Goal: Task Accomplishment & Management: Manage account settings

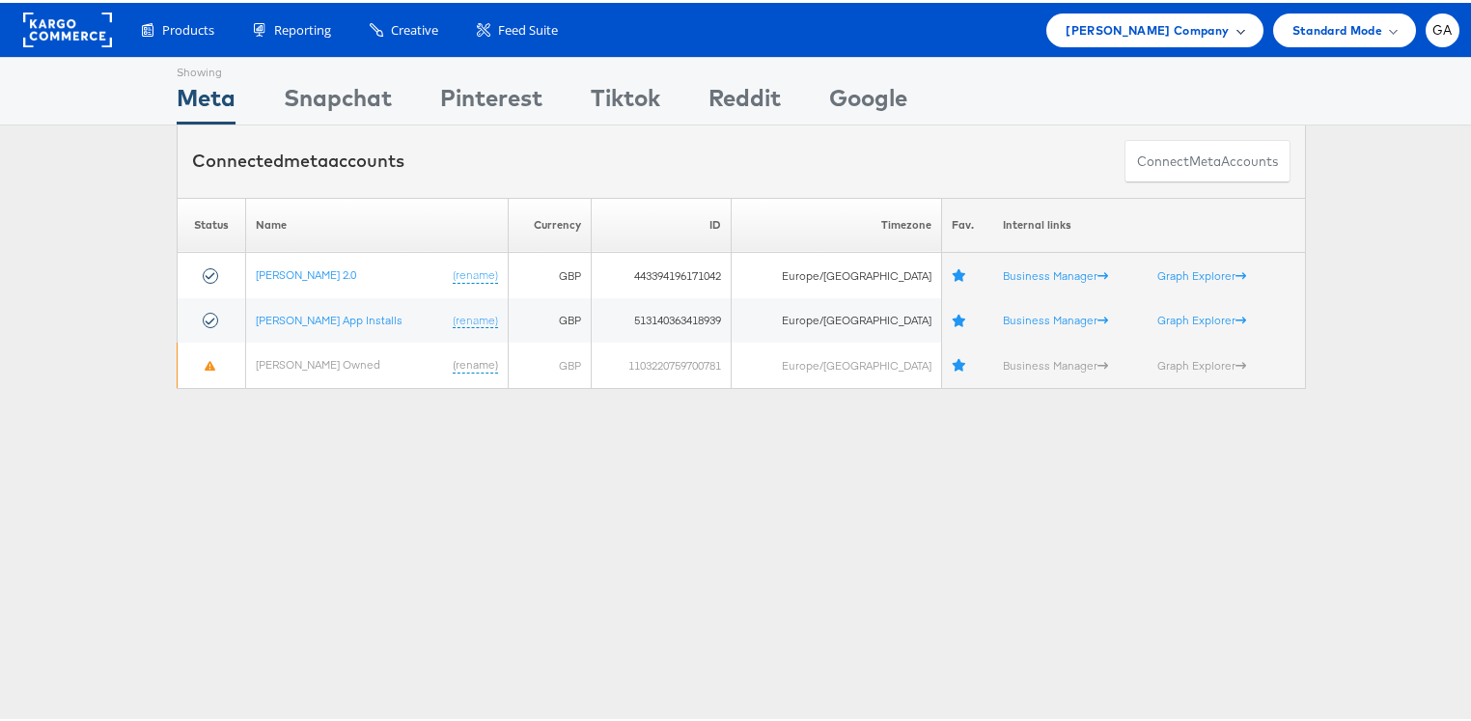
click at [1120, 21] on span "[PERSON_NAME] Company" at bounding box center [1146, 27] width 163 height 20
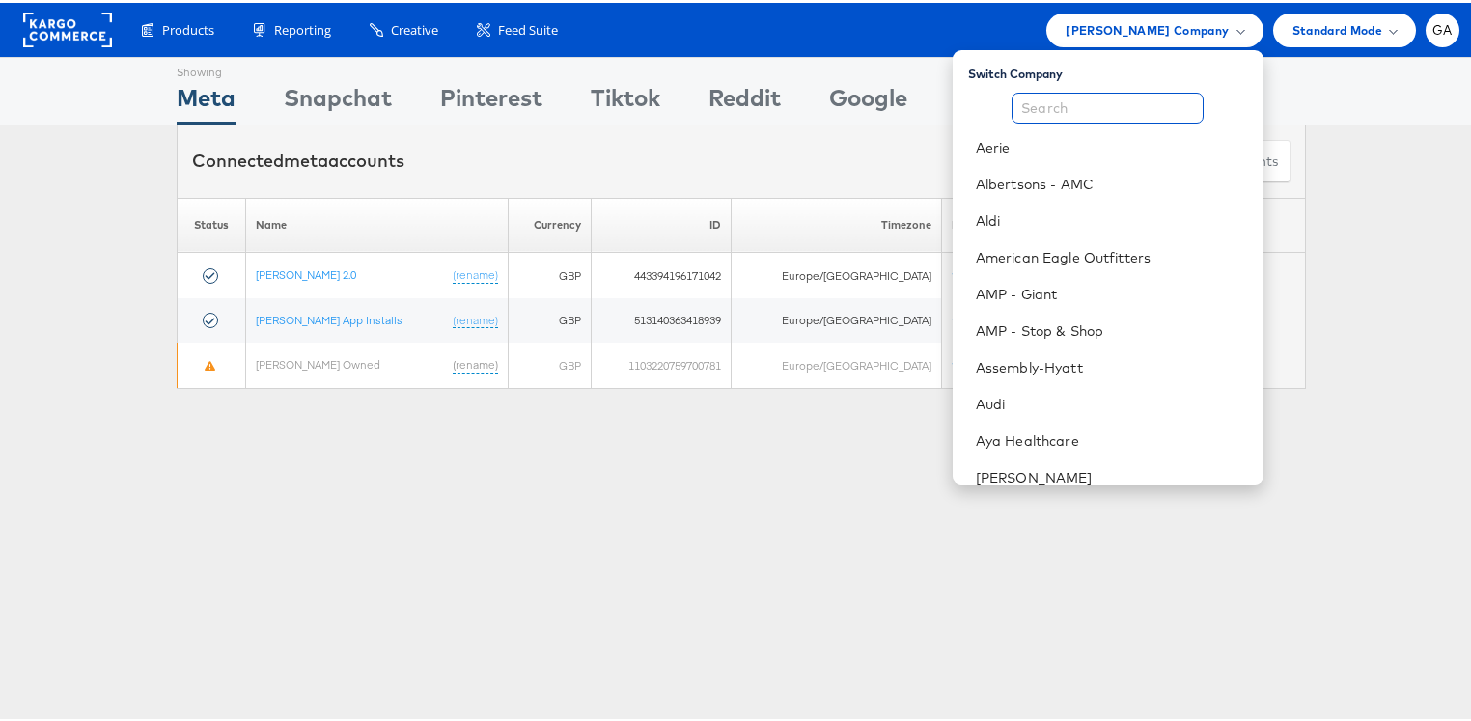
click at [1122, 112] on input "text" at bounding box center [1107, 105] width 192 height 31
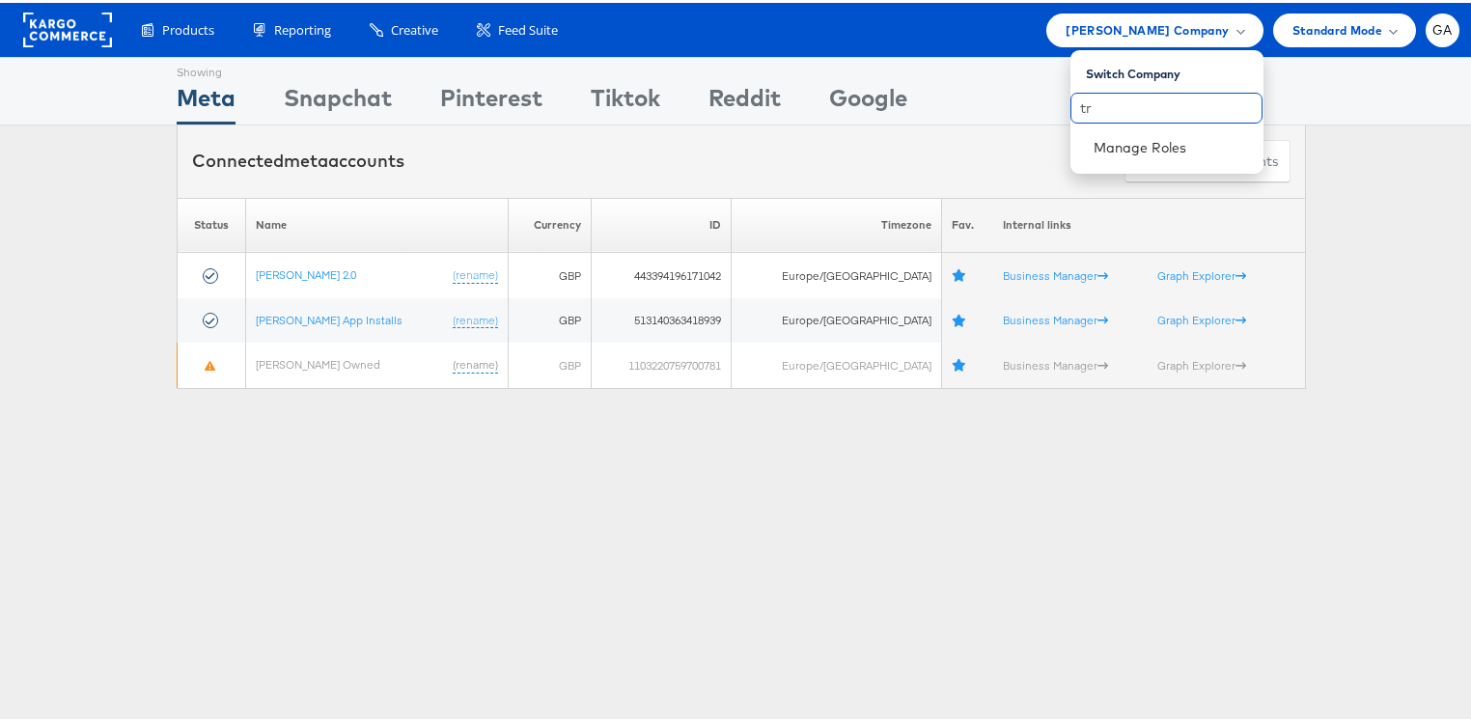
type input "t"
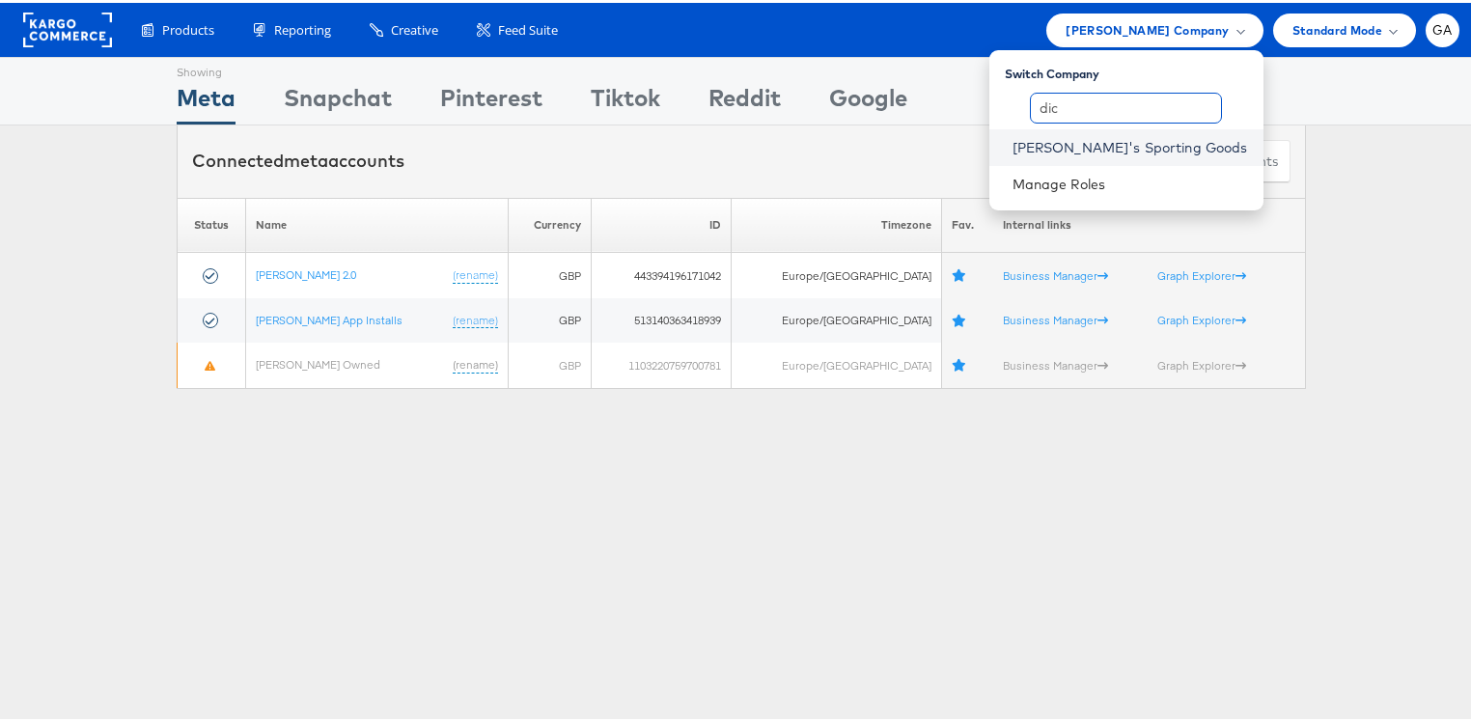
type input "dic"
click at [1140, 143] on link "[PERSON_NAME]'s Sporting Goods" at bounding box center [1129, 144] width 235 height 19
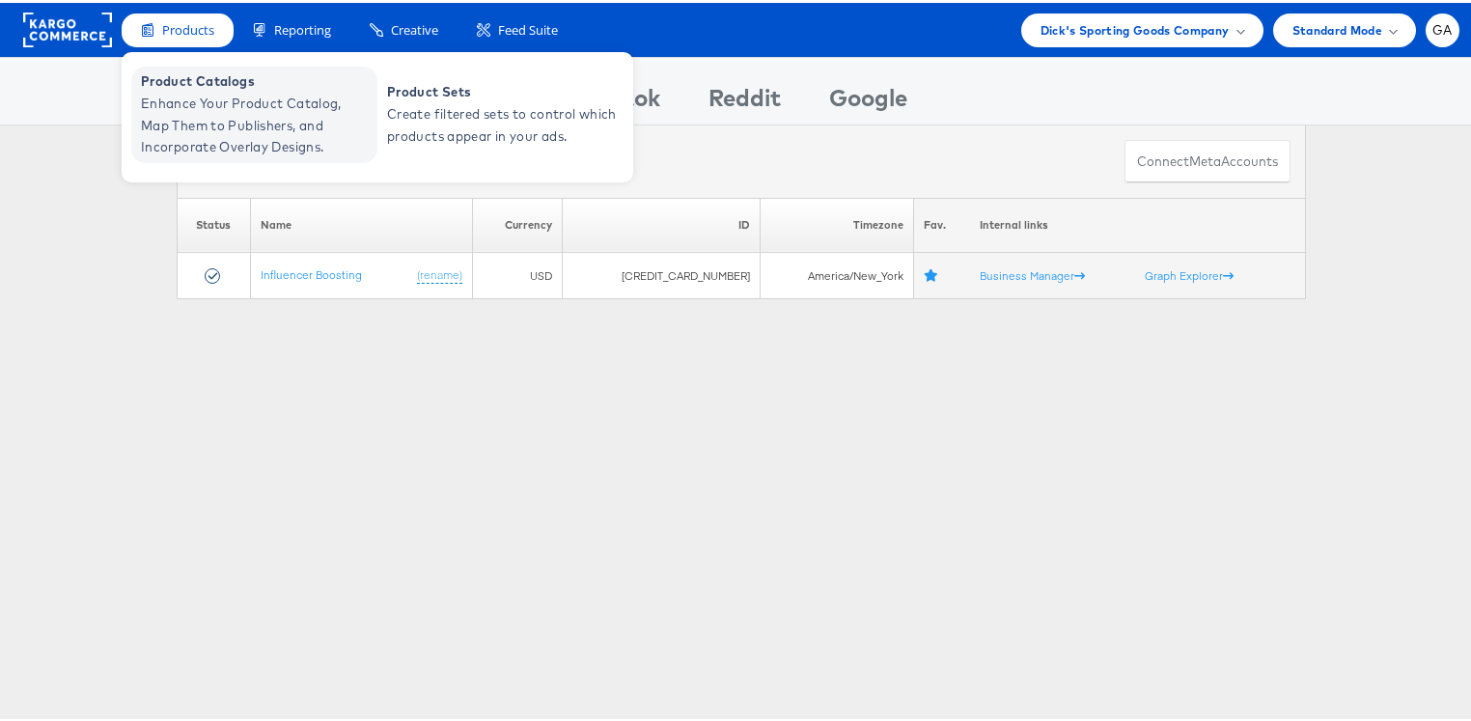
click at [181, 90] on span "Enhance Your Product Catalog, Map Them to Publishers, and Incorporate Overlay D…" at bounding box center [257, 123] width 232 height 66
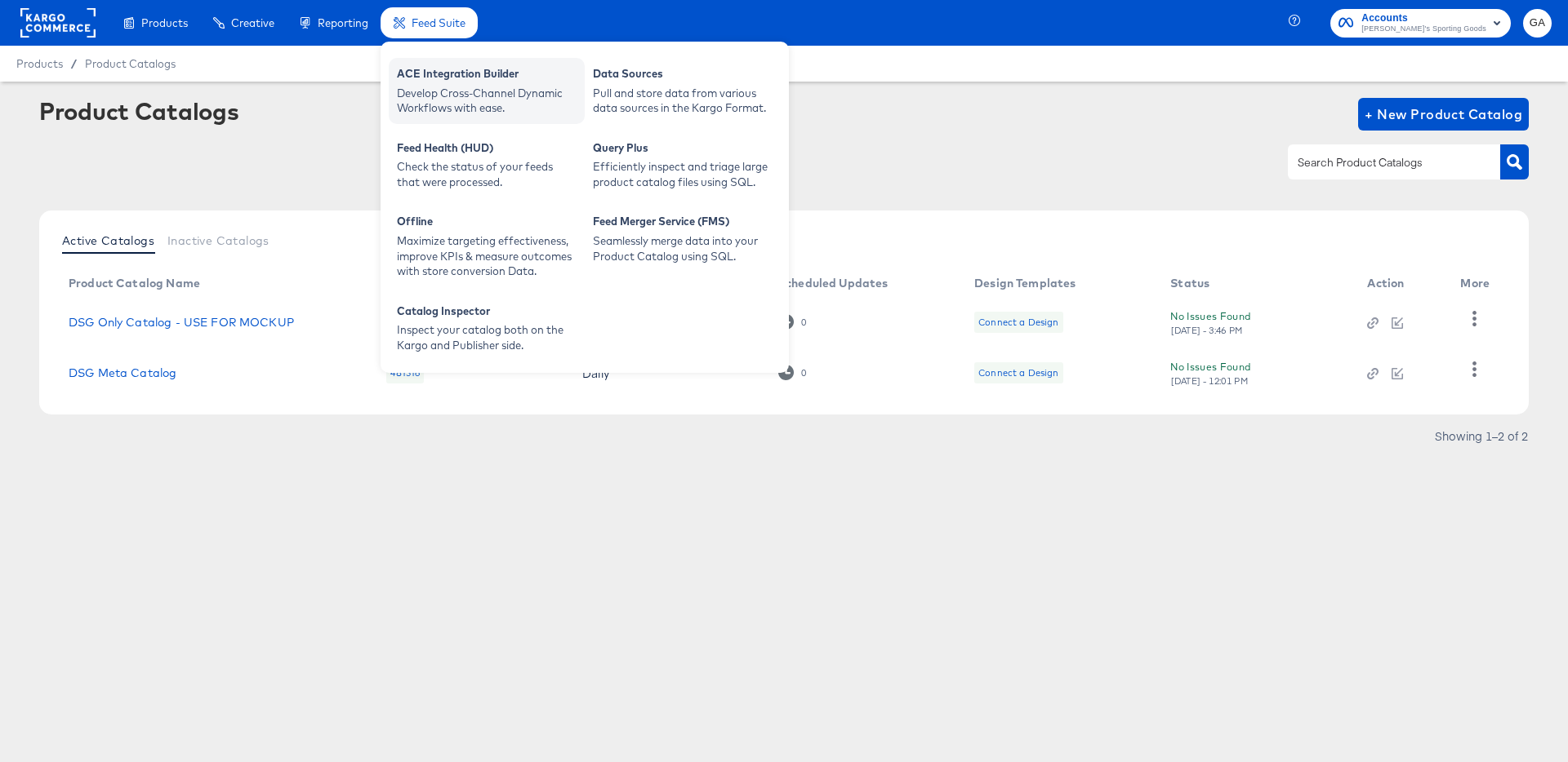
click at [432, 79] on div "ACE Integration Builder" at bounding box center [487, 75] width 179 height 19
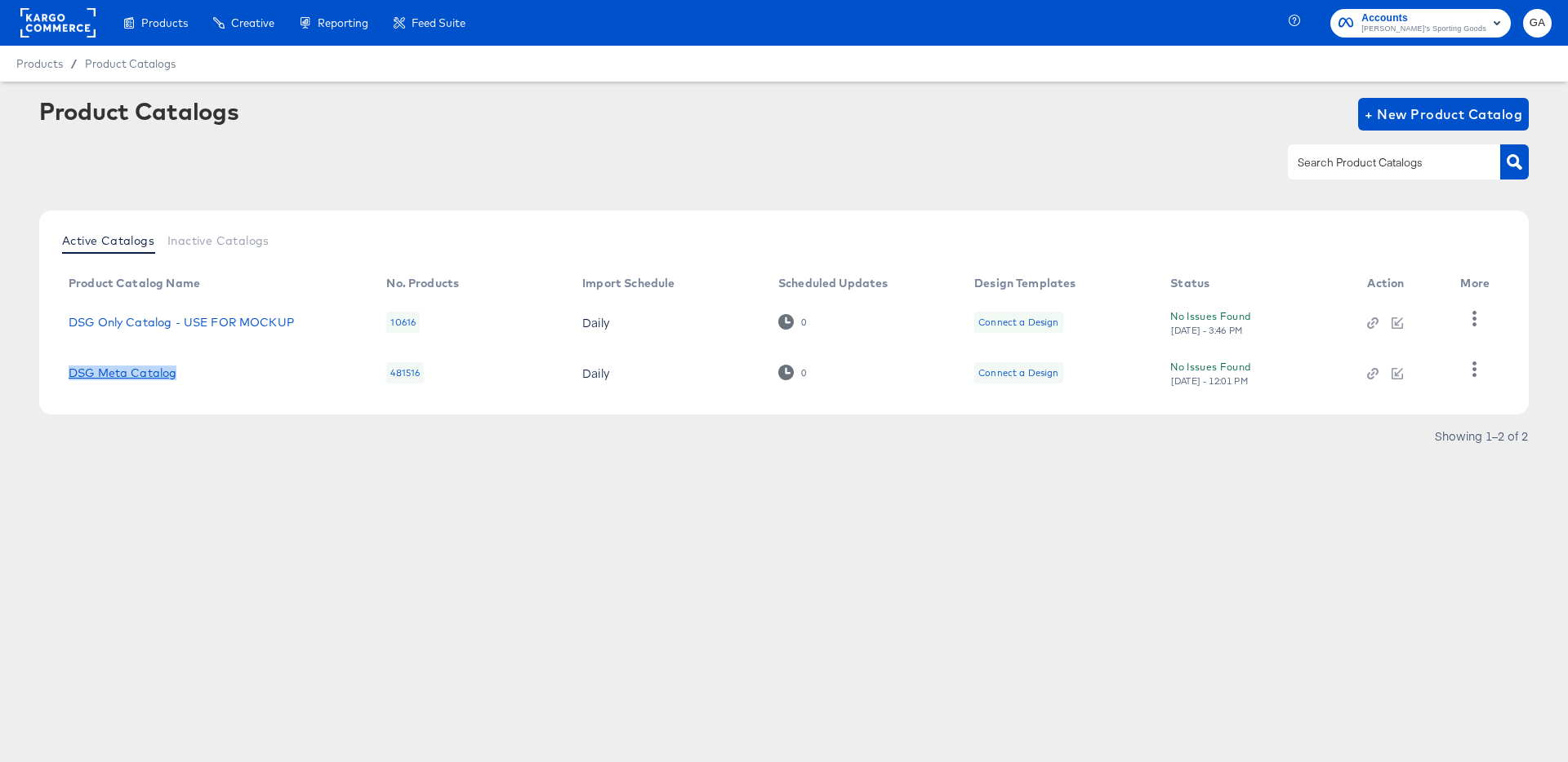
drag, startPoint x: 201, startPoint y: 372, endPoint x: 69, endPoint y: 369, distance: 132.0
click at [69, 369] on div "DSG Meta Catalog" at bounding box center [211, 372] width 285 height 13
copy link "DSG Meta Catalog"
click at [52, 22] on rect at bounding box center [58, 23] width 75 height 30
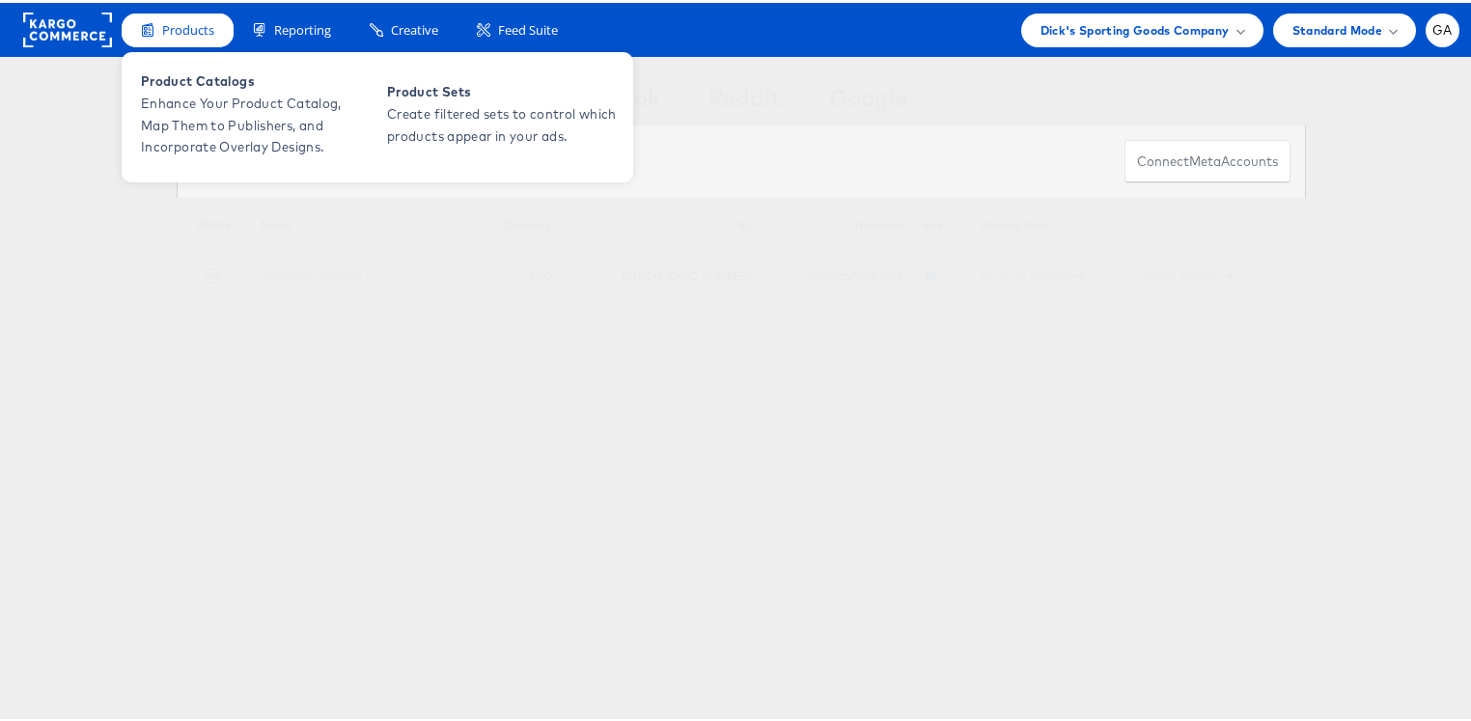
click at [176, 22] on span "Products" at bounding box center [188, 27] width 52 height 18
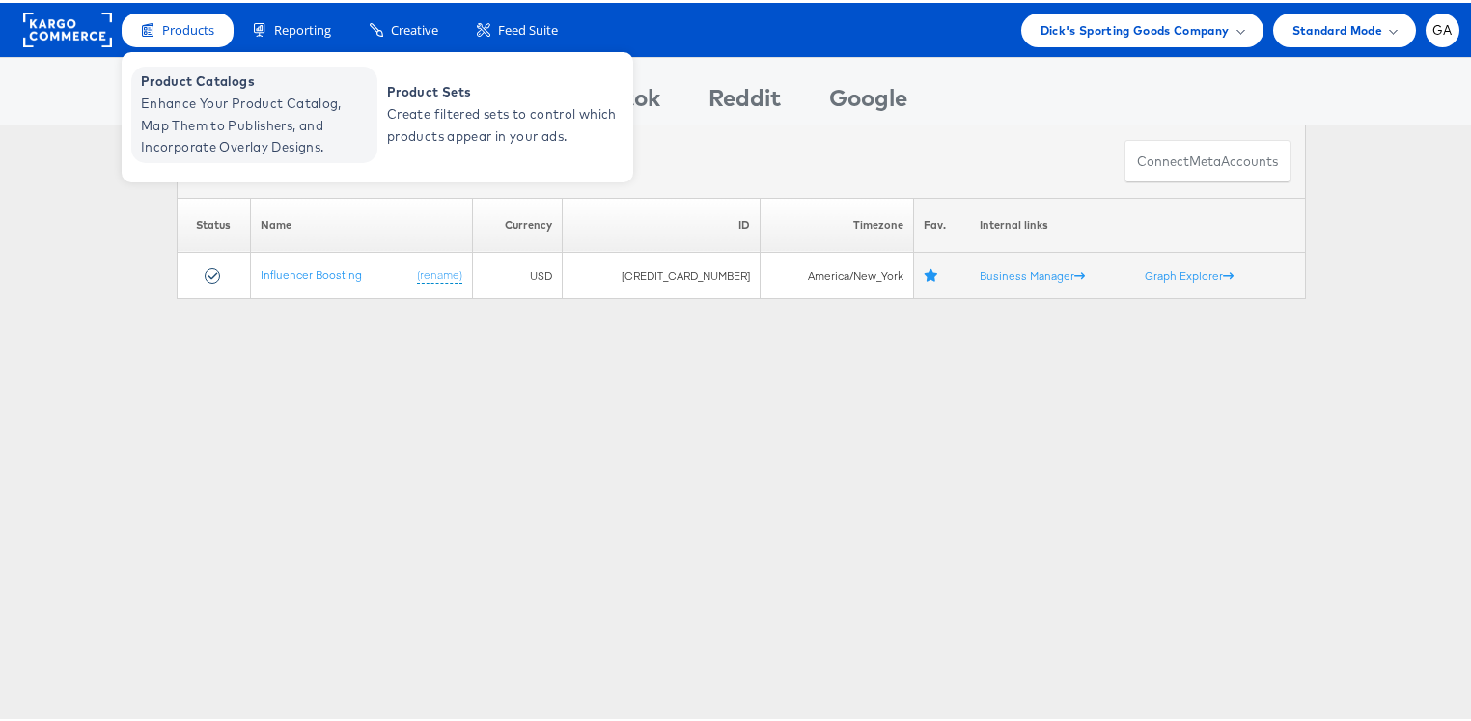
click at [182, 78] on span "Product Catalogs" at bounding box center [257, 79] width 232 height 22
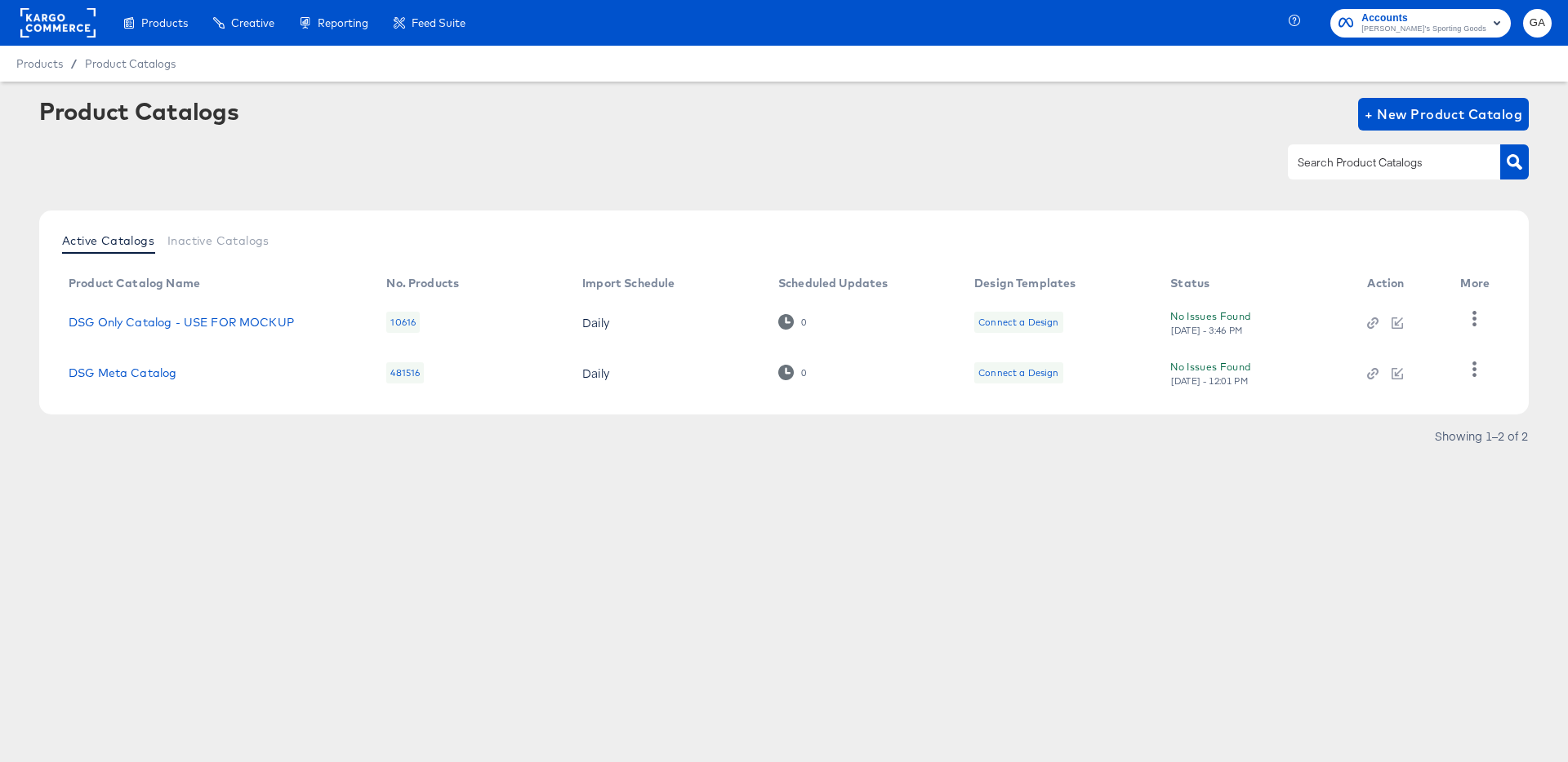
click at [1473, 10] on span "Accounts" at bounding box center [1424, 19] width 125 height 17
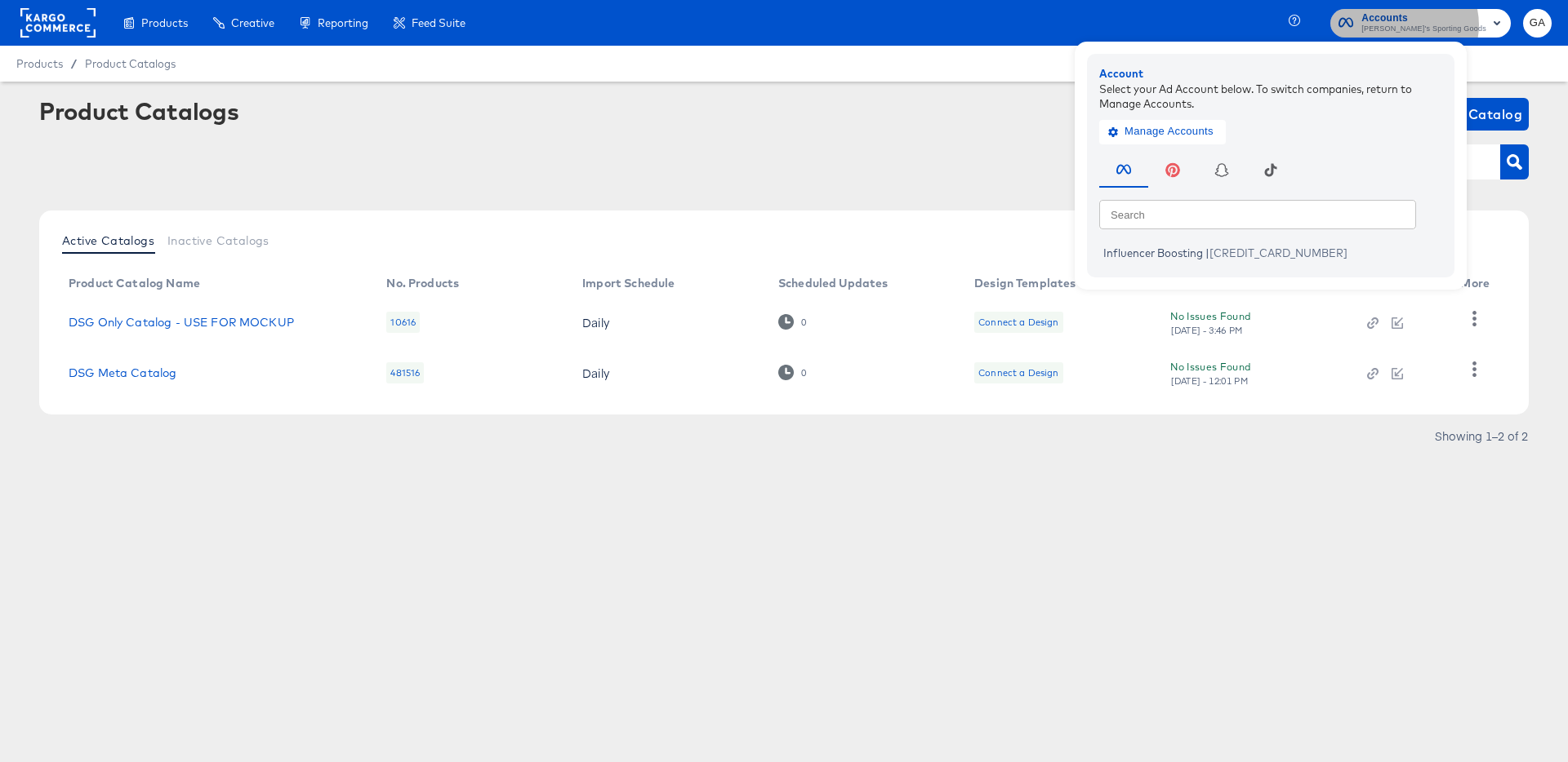
click at [1450, 24] on span "[PERSON_NAME]'s Sporting Goods" at bounding box center [1424, 29] width 125 height 13
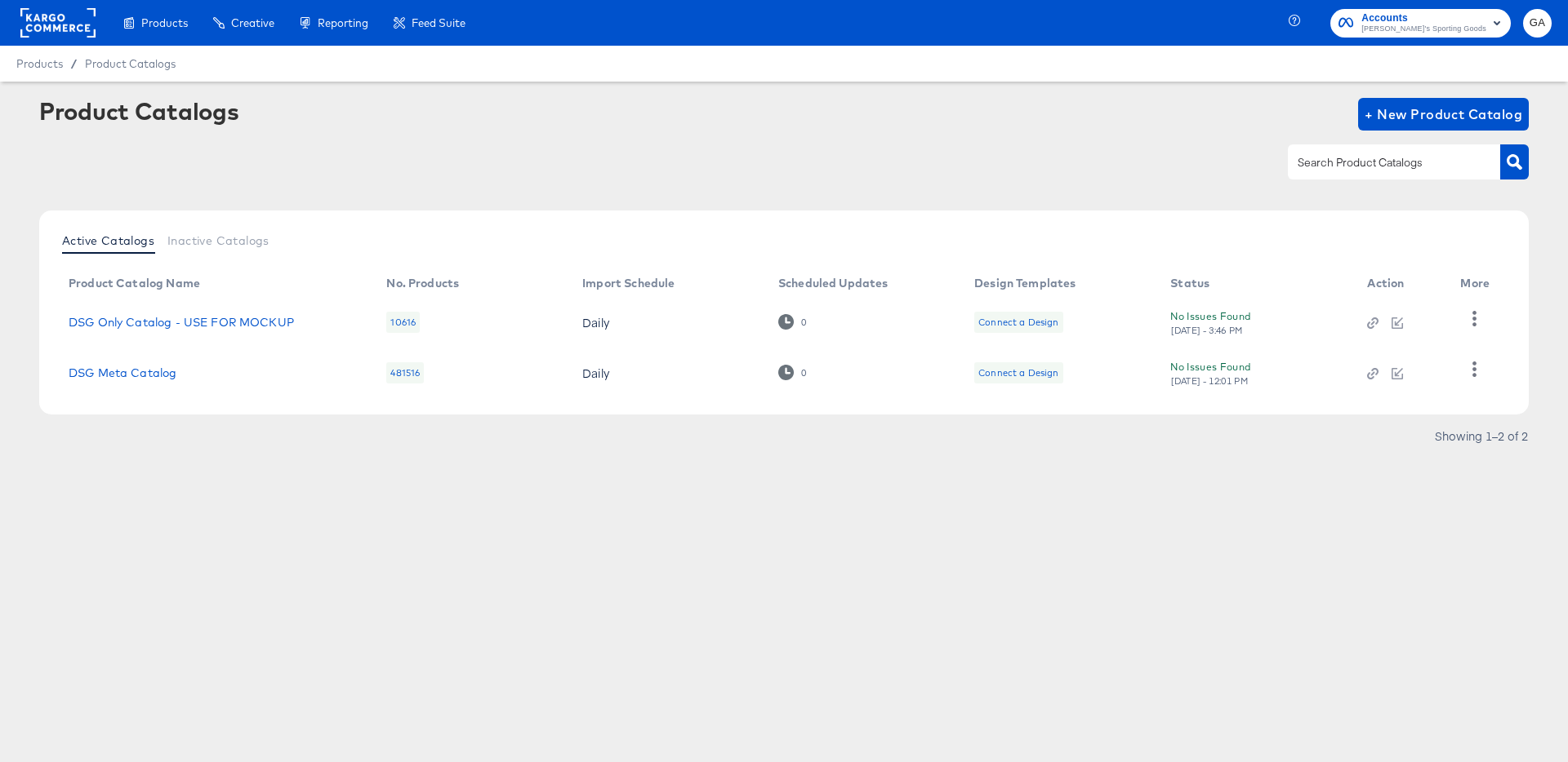
click at [1445, 23] on span "[PERSON_NAME]'s Sporting Goods" at bounding box center [1424, 29] width 125 height 13
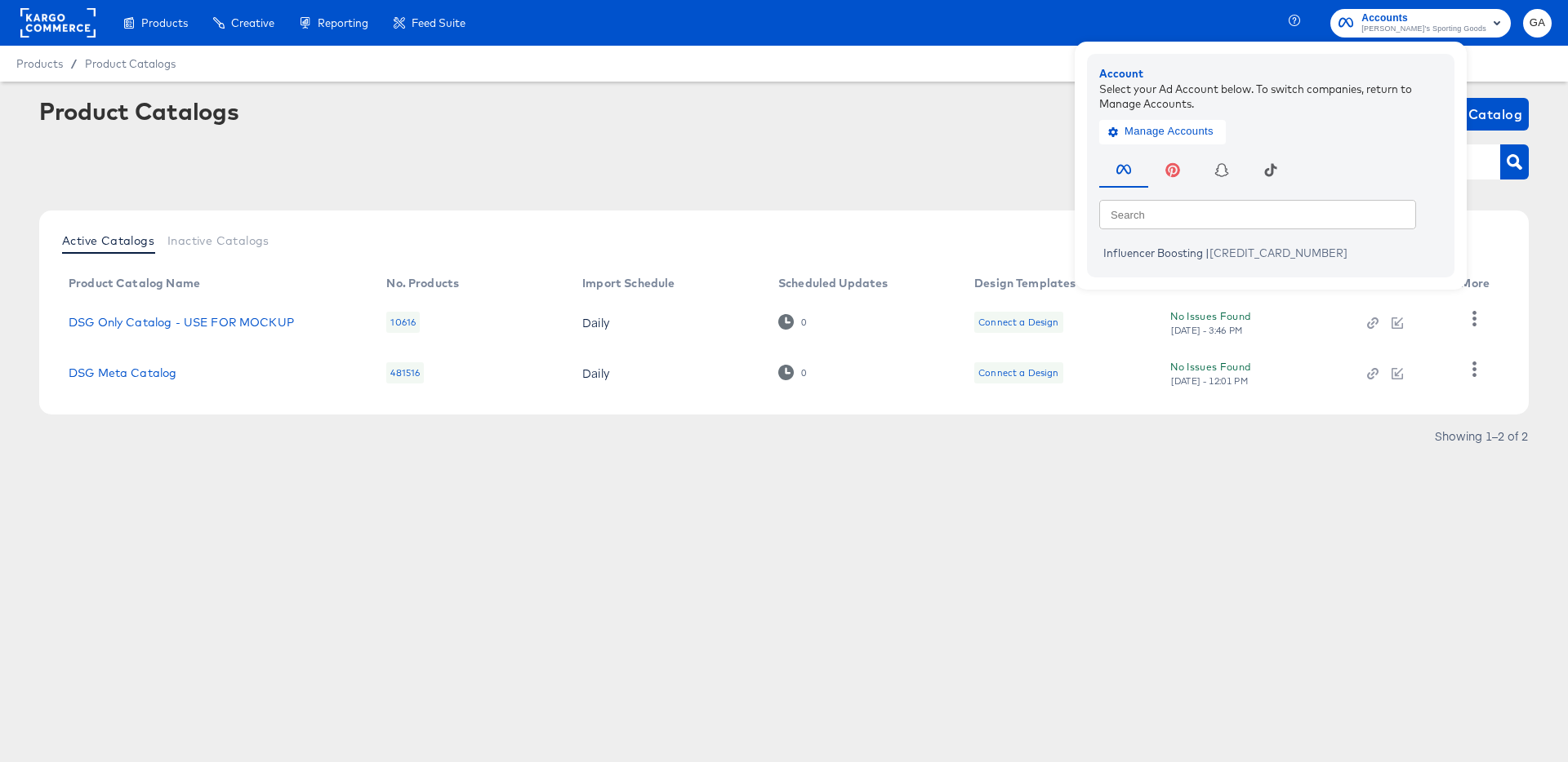
click at [52, 27] on rect at bounding box center [58, 23] width 75 height 30
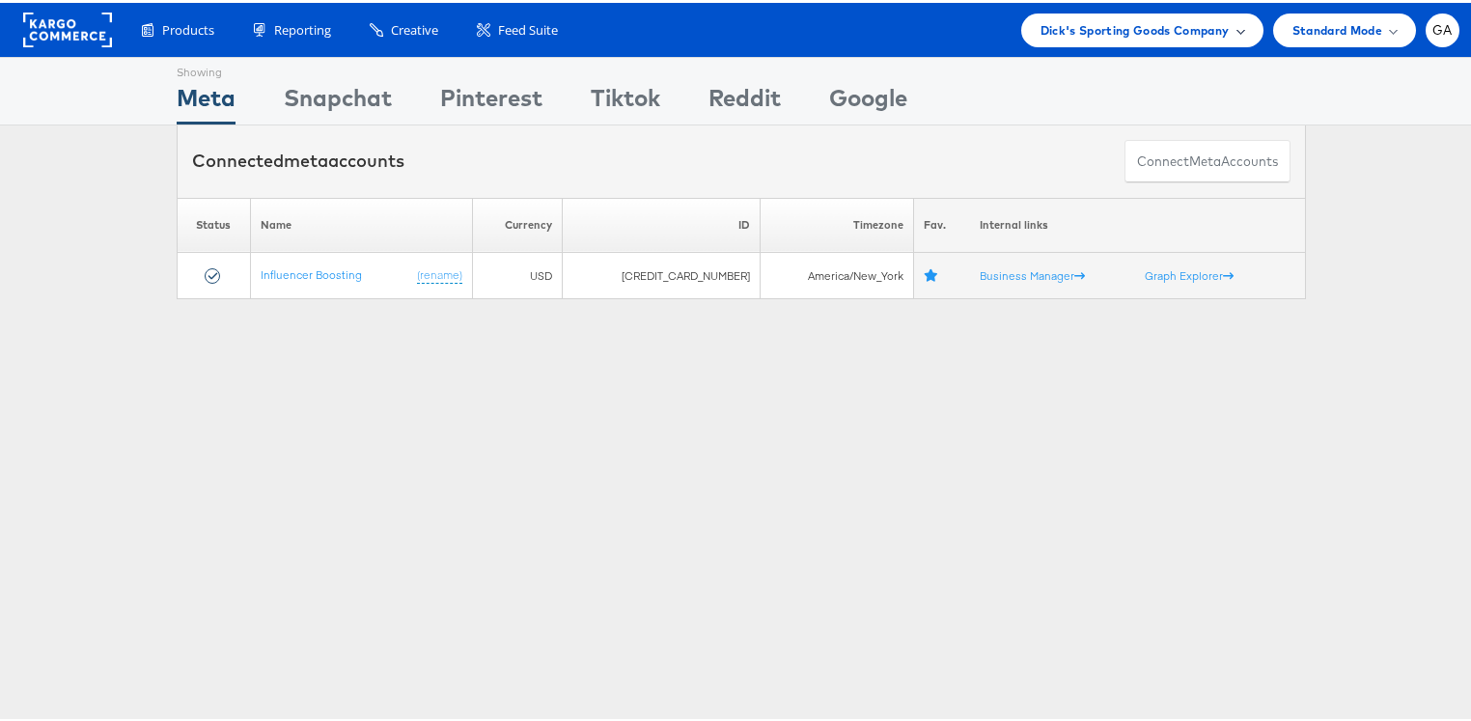
click at [1221, 27] on div "Dick's Sporting Goods Company" at bounding box center [1142, 27] width 204 height 20
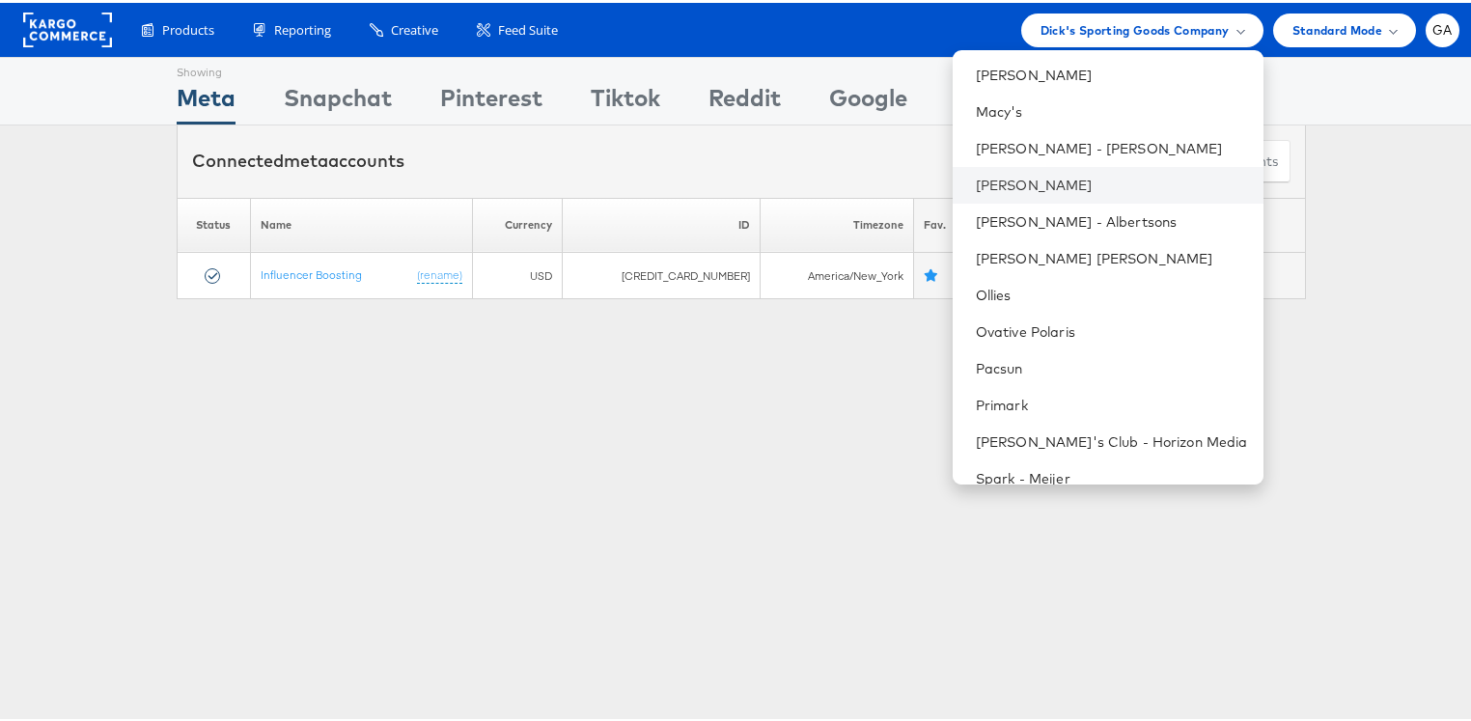
scroll to position [1811, 0]
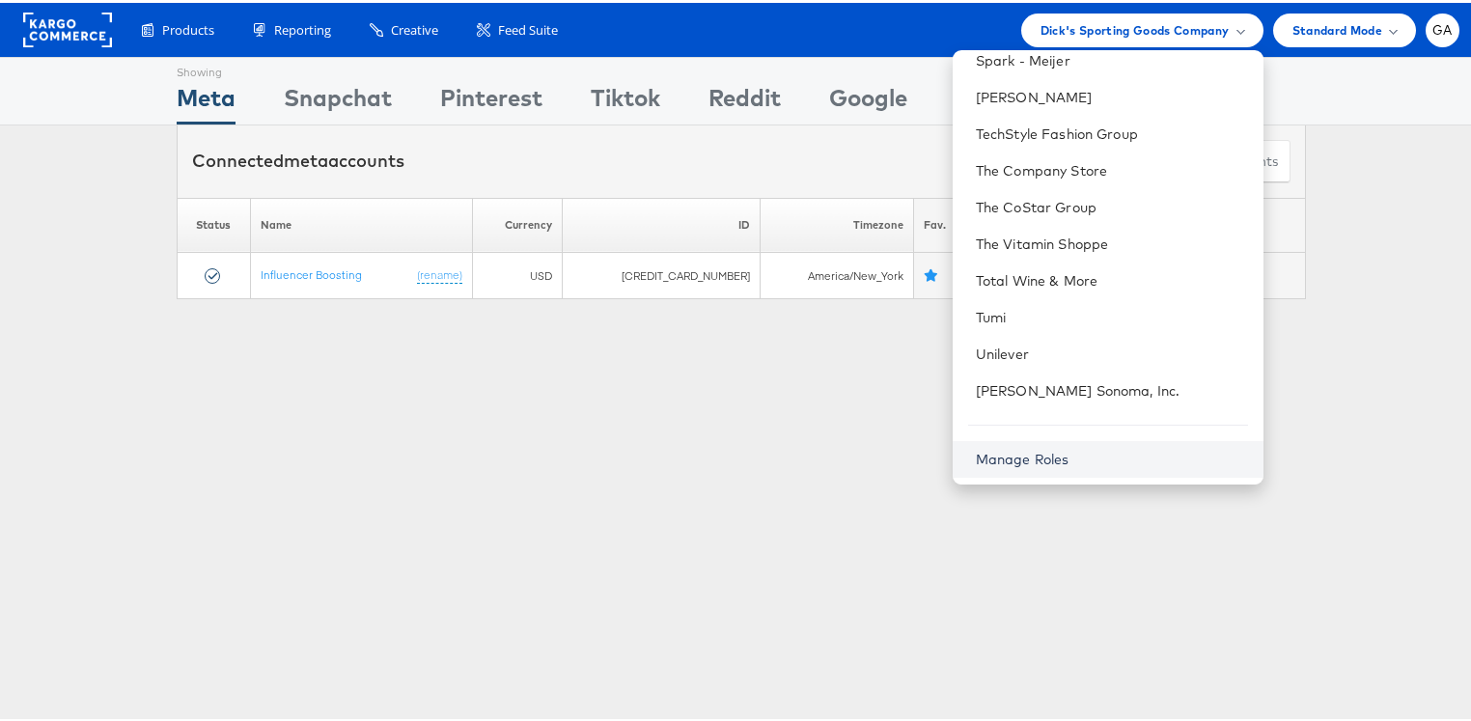
click at [1069, 456] on link "Manage Roles" at bounding box center [1023, 456] width 94 height 17
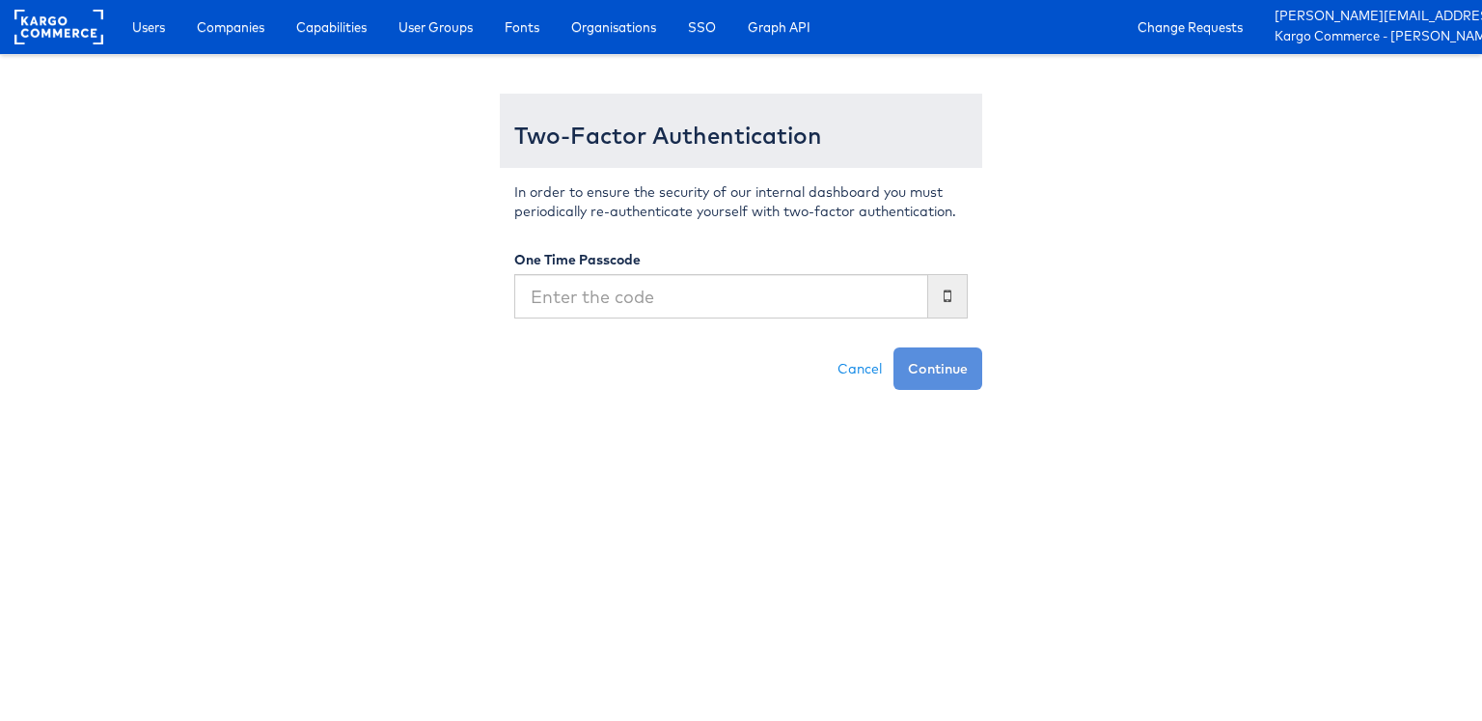
click at [717, 314] on input "text" at bounding box center [721, 296] width 414 height 44
click at [736, 299] on input "text" at bounding box center [721, 296] width 414 height 44
click at [739, 306] on input "text" at bounding box center [721, 296] width 414 height 44
type input "400009"
click at [894, 347] on button "Continue" at bounding box center [938, 368] width 89 height 42
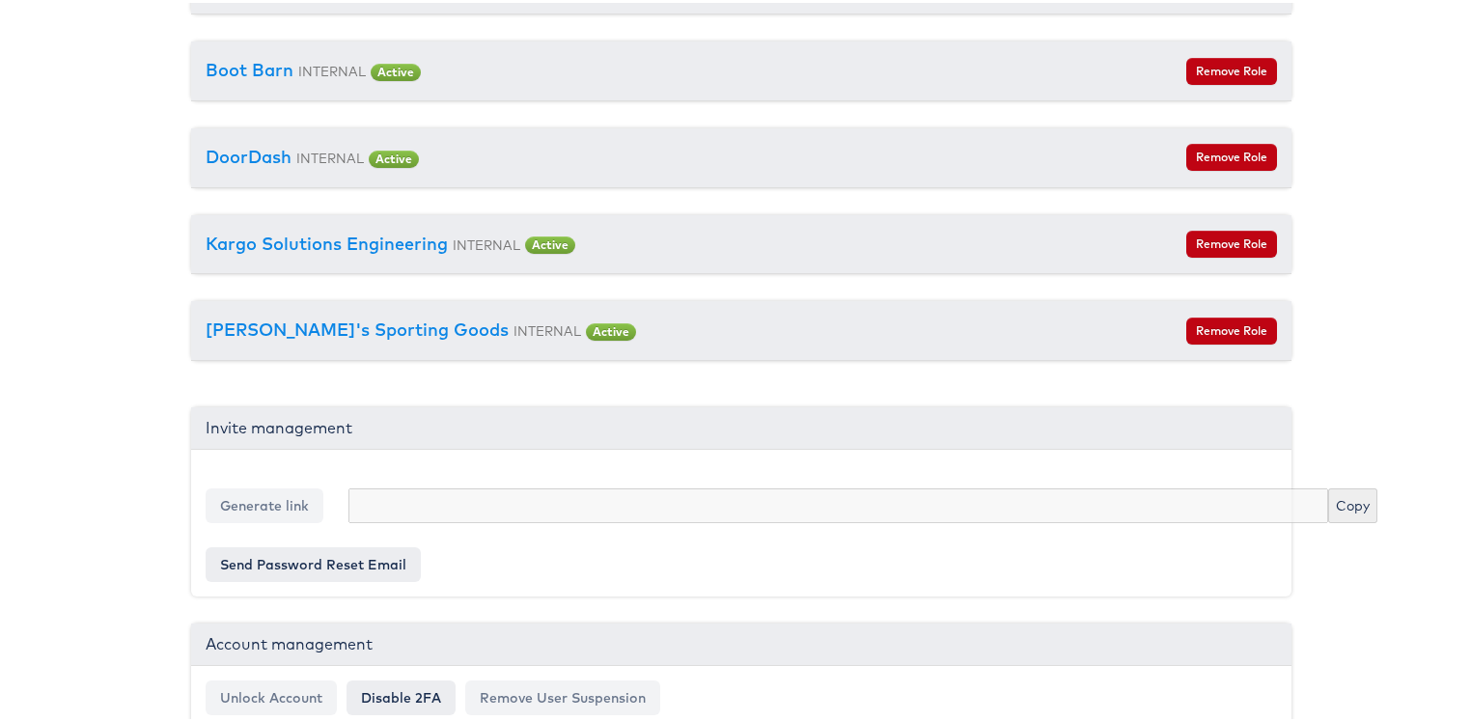
scroll to position [7236, 0]
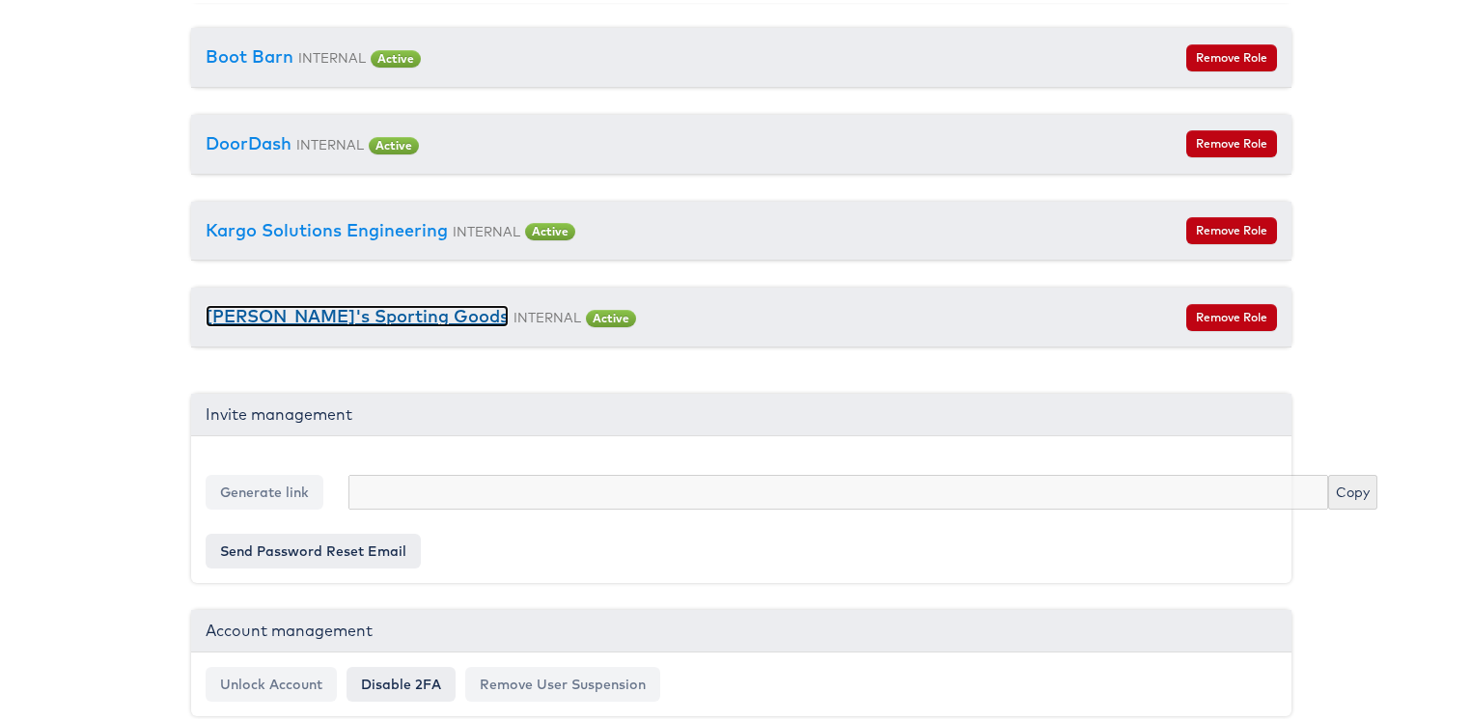
click at [357, 302] on link "[PERSON_NAME]'s Sporting Goods" at bounding box center [357, 313] width 303 height 22
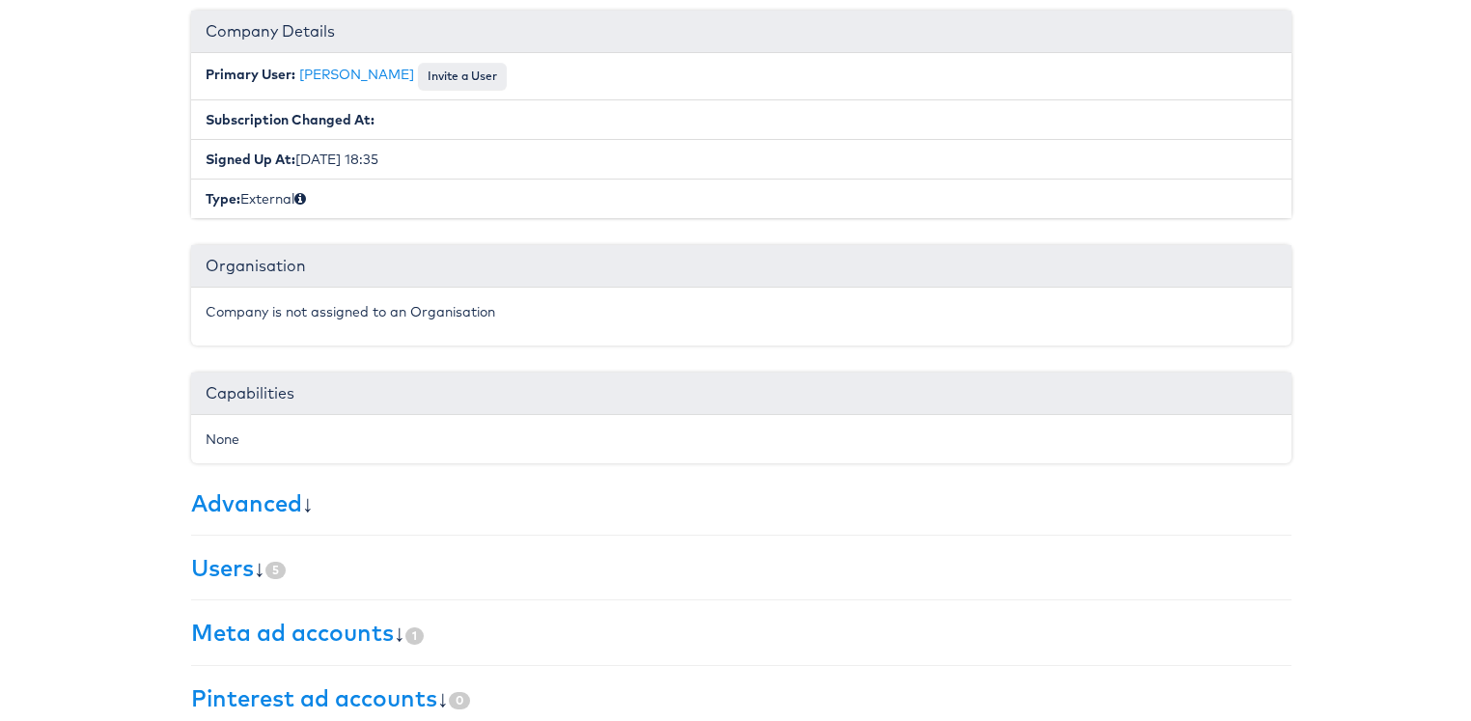
scroll to position [408, 0]
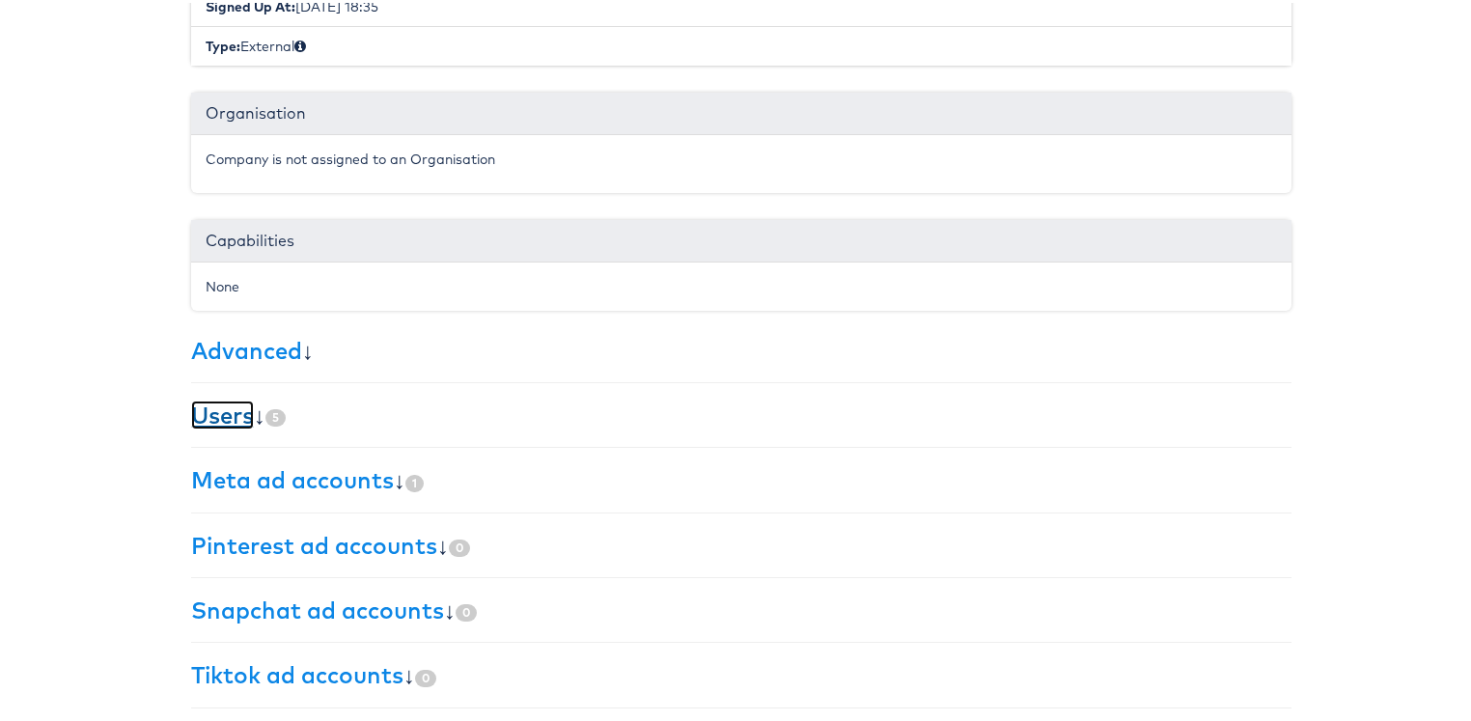
click at [227, 402] on link "Users" at bounding box center [222, 412] width 63 height 29
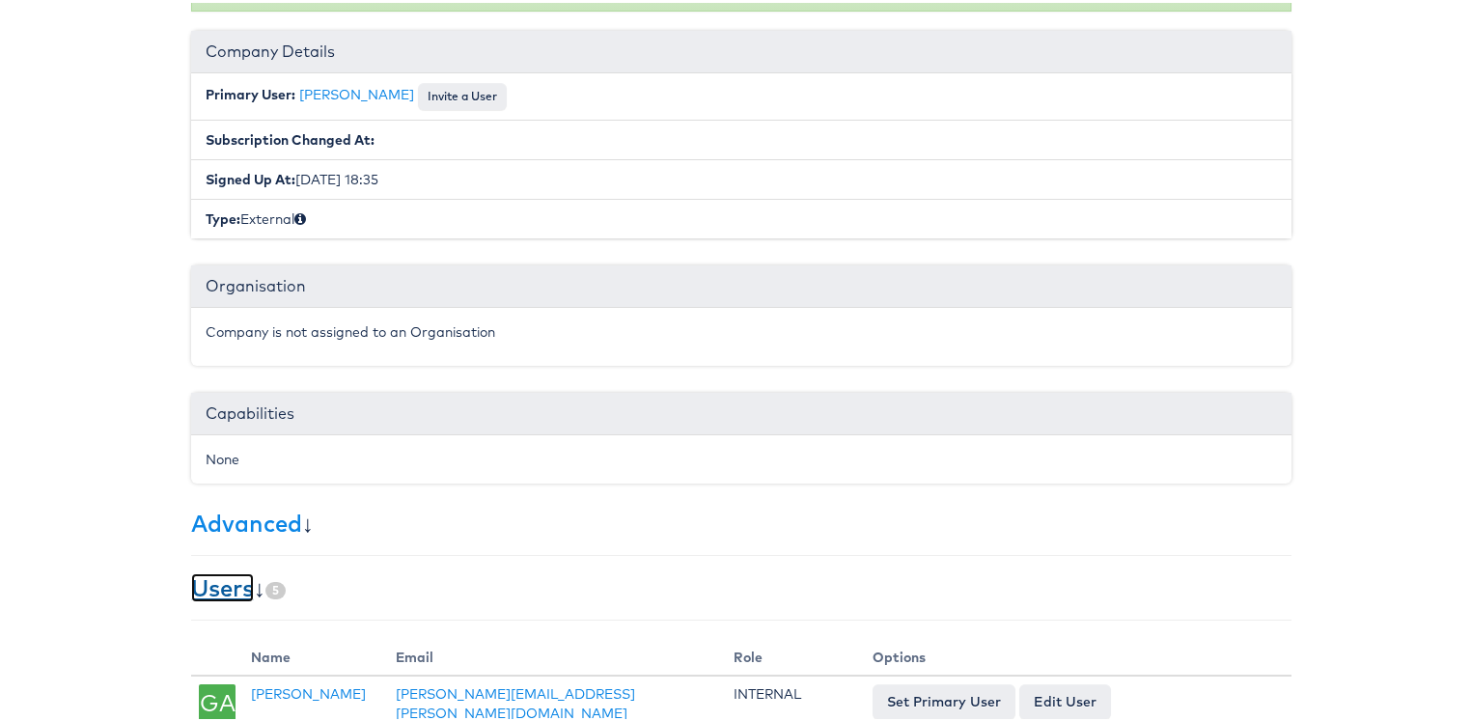
scroll to position [0, 0]
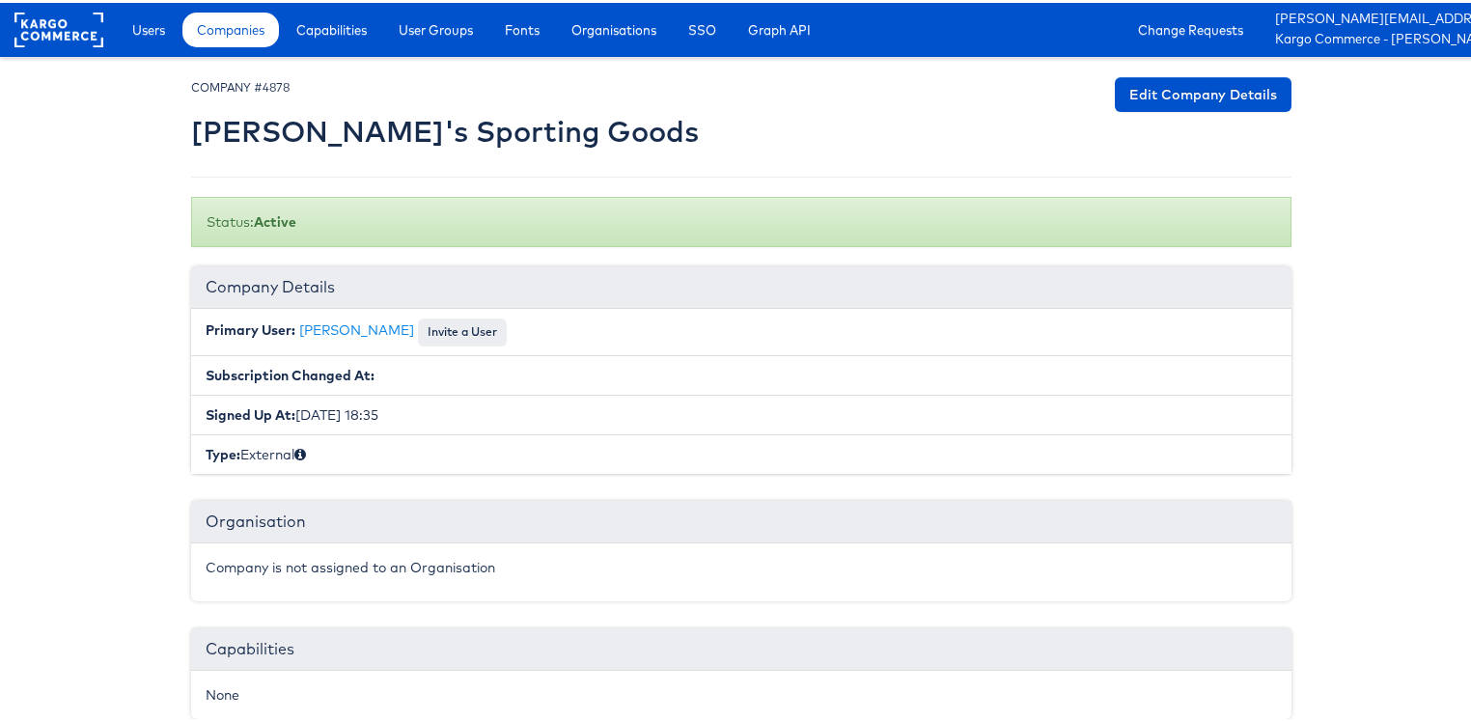
click at [234, 79] on small "COMPANY #4878" at bounding box center [240, 84] width 98 height 14
click at [227, 31] on span "Companies" at bounding box center [231, 26] width 68 height 19
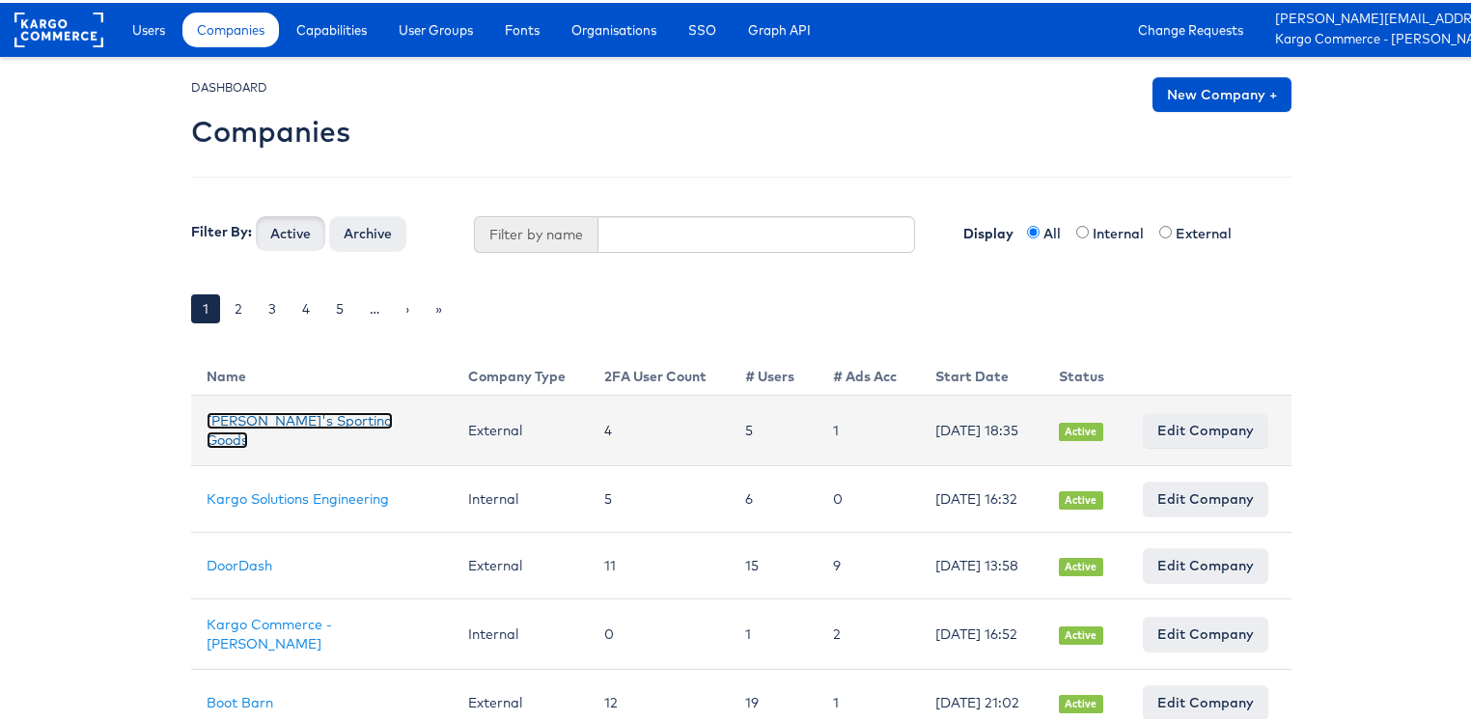
click at [248, 427] on link "[PERSON_NAME]'s Sporting Goods" at bounding box center [300, 427] width 186 height 37
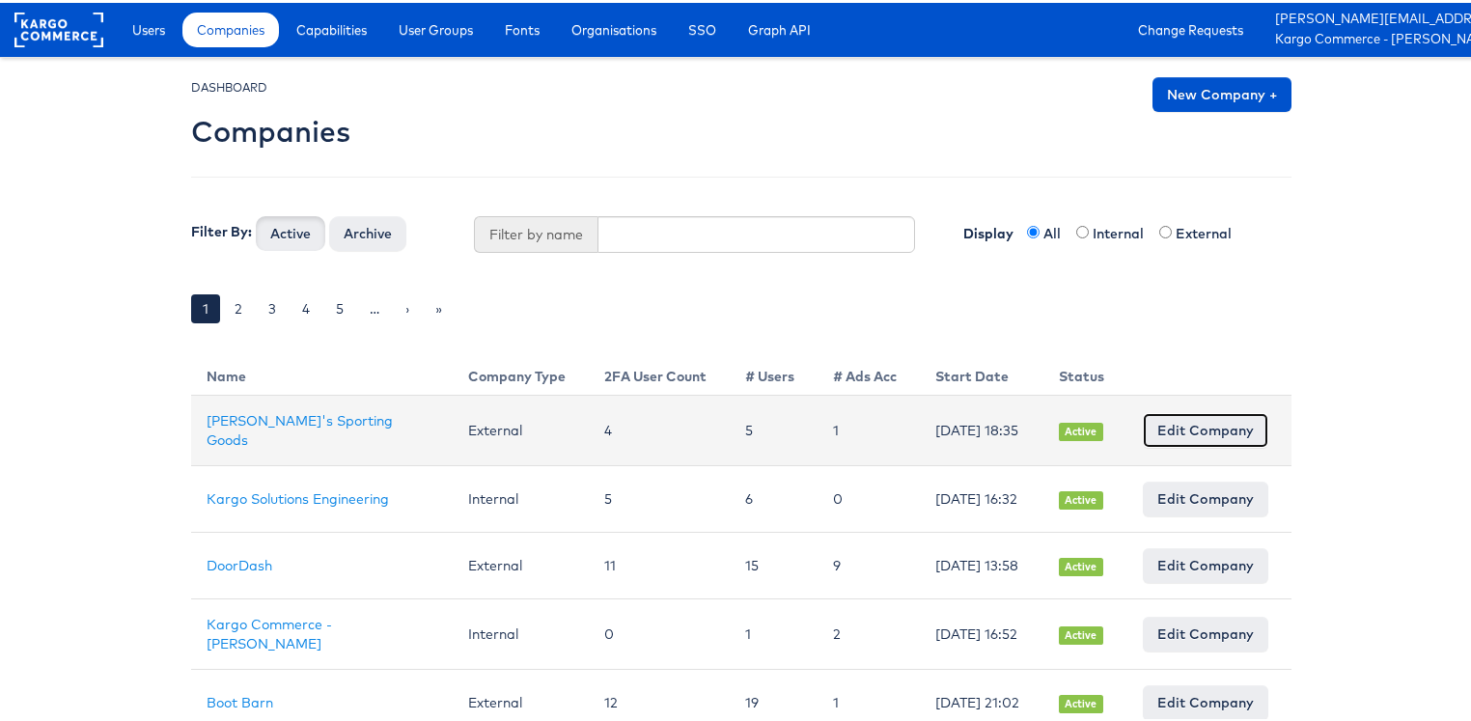
click at [1198, 429] on link "Edit Company" at bounding box center [1205, 427] width 125 height 35
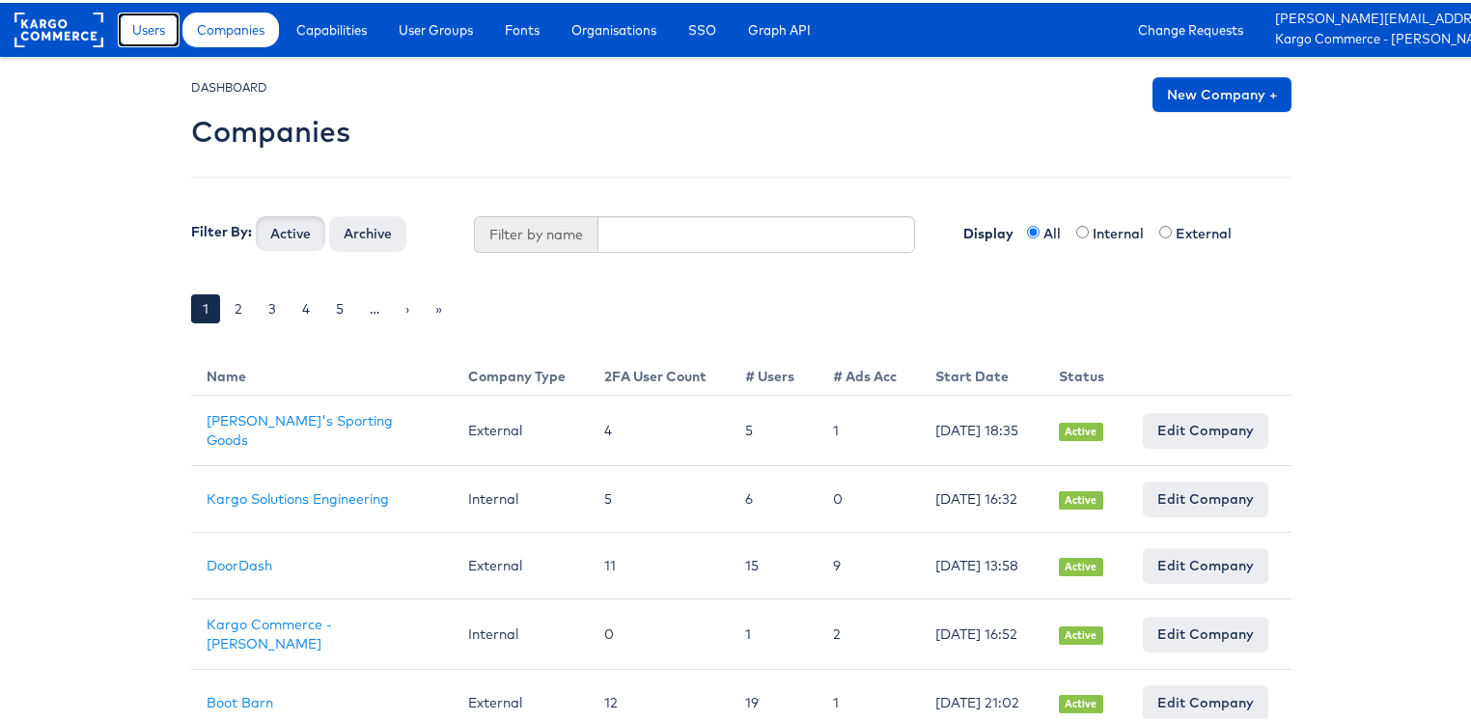
click at [140, 28] on span "Users" at bounding box center [148, 26] width 33 height 19
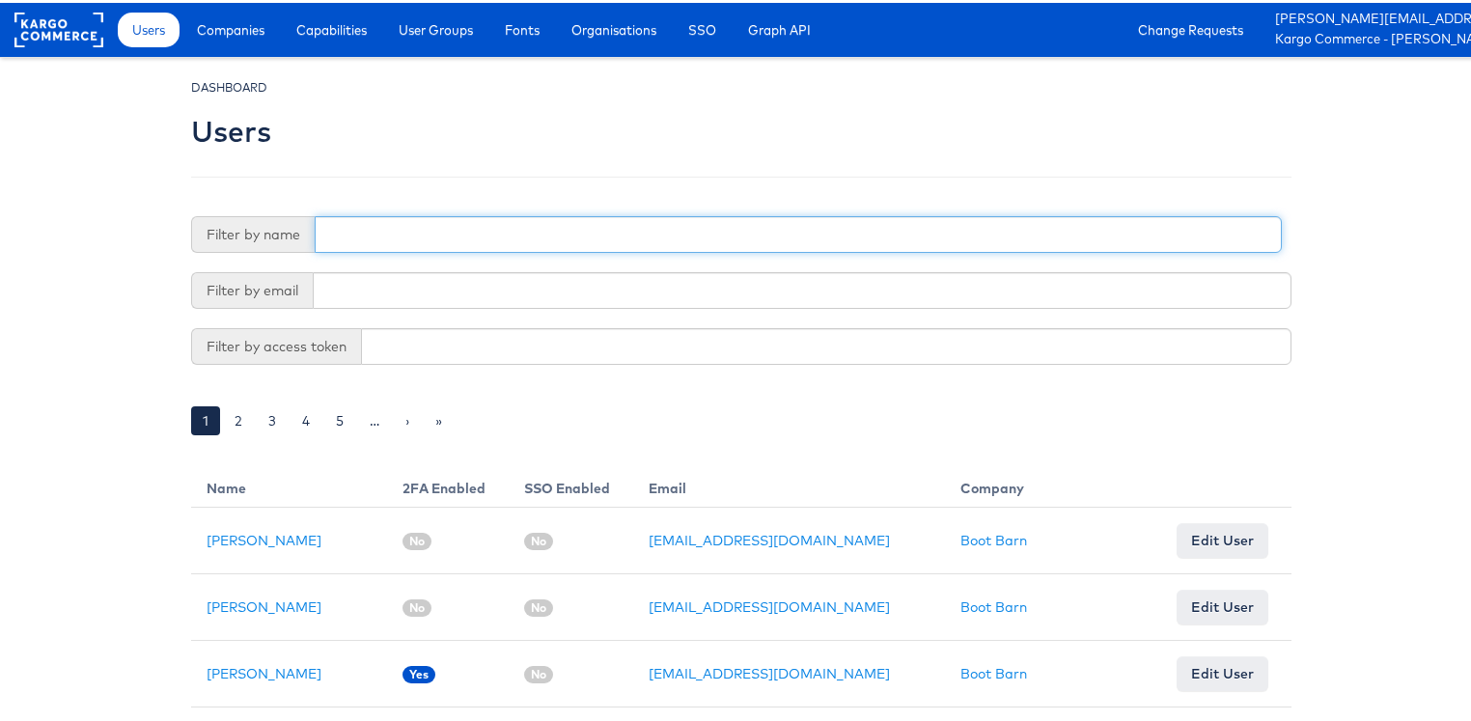
click at [370, 228] on input "text" at bounding box center [798, 231] width 967 height 37
type input "r"
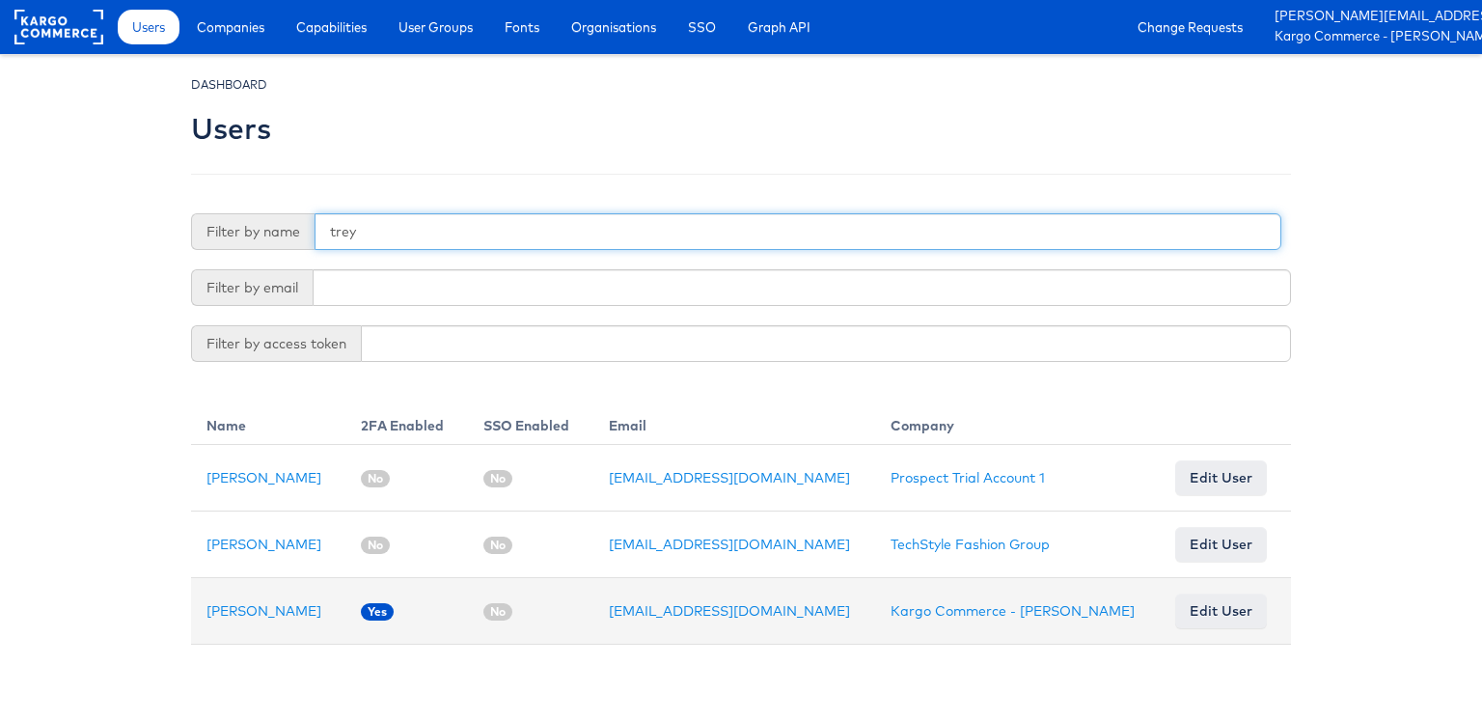
type input "trey"
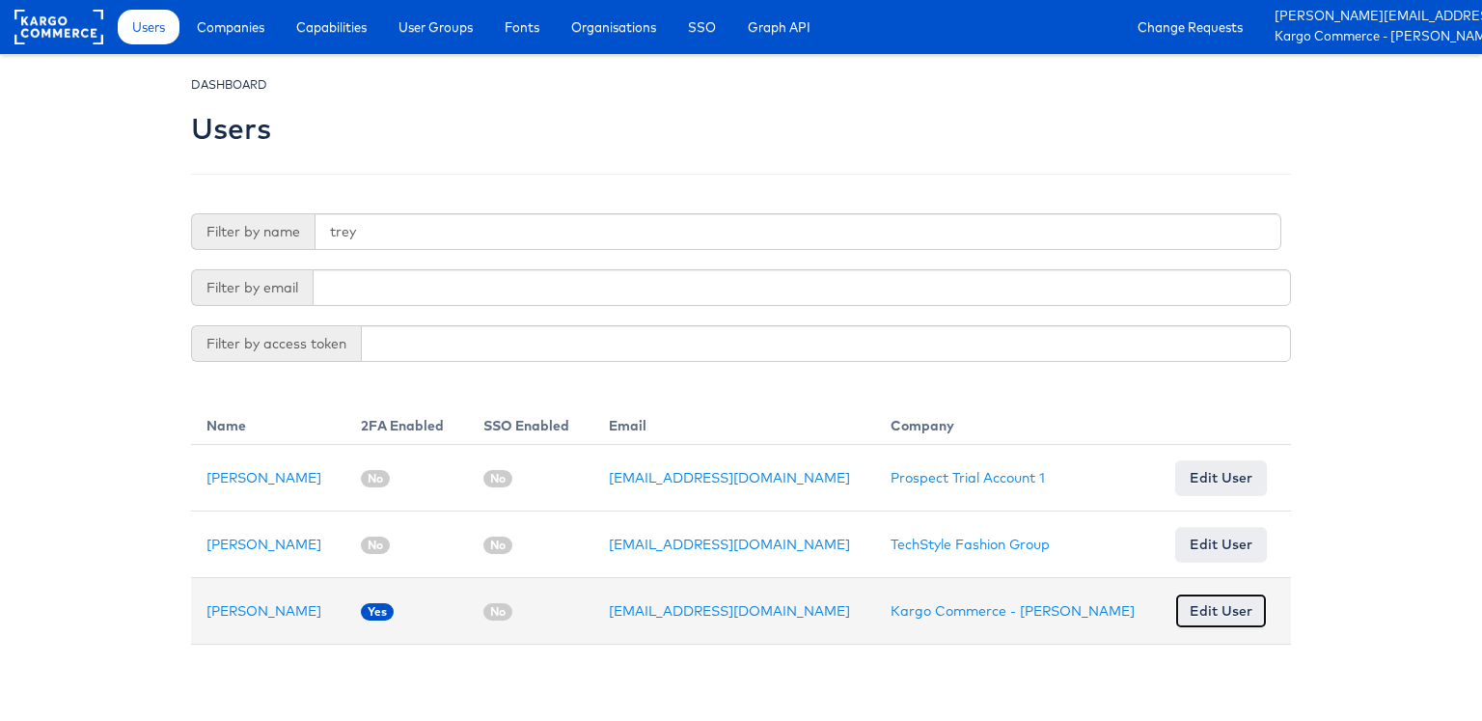
click at [1211, 613] on link "Edit User" at bounding box center [1221, 611] width 92 height 35
click at [235, 611] on link "Trey Sells" at bounding box center [264, 610] width 115 height 17
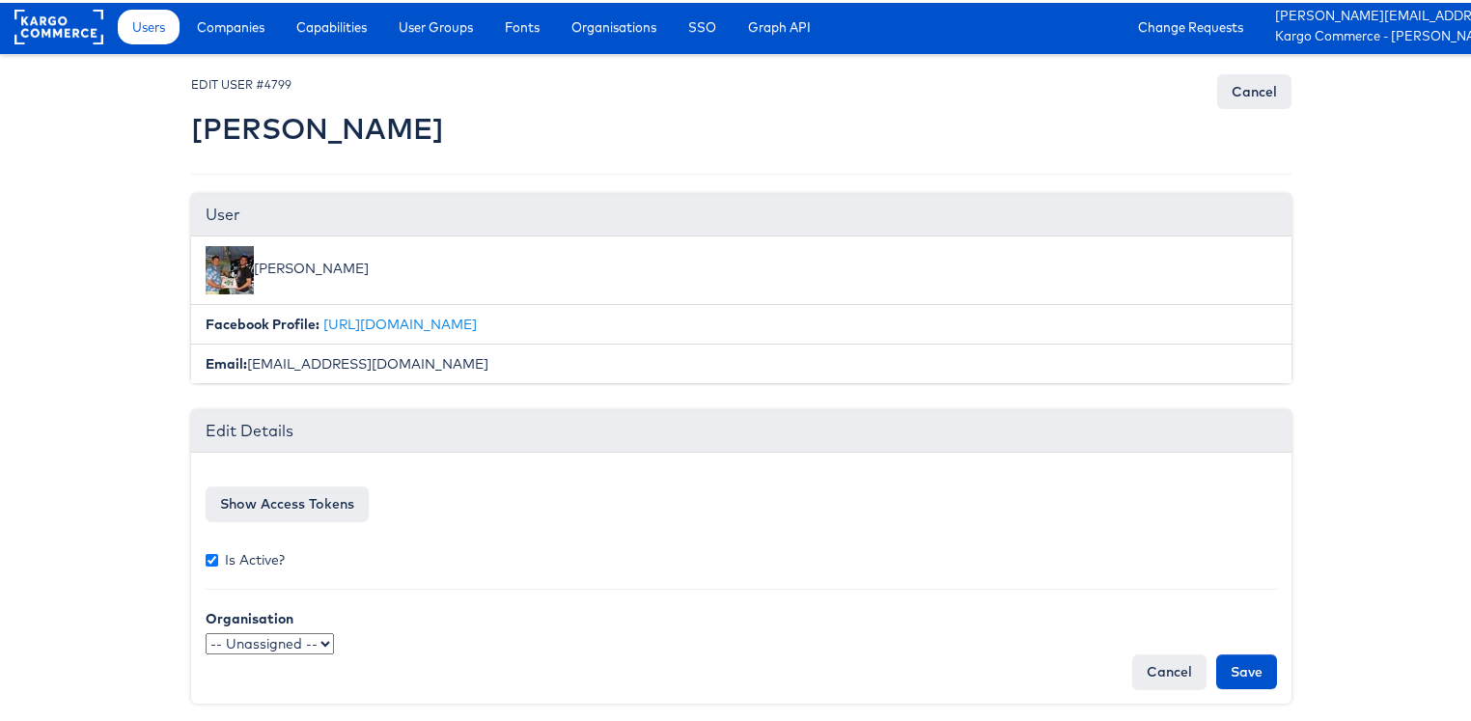
scroll to position [6, 0]
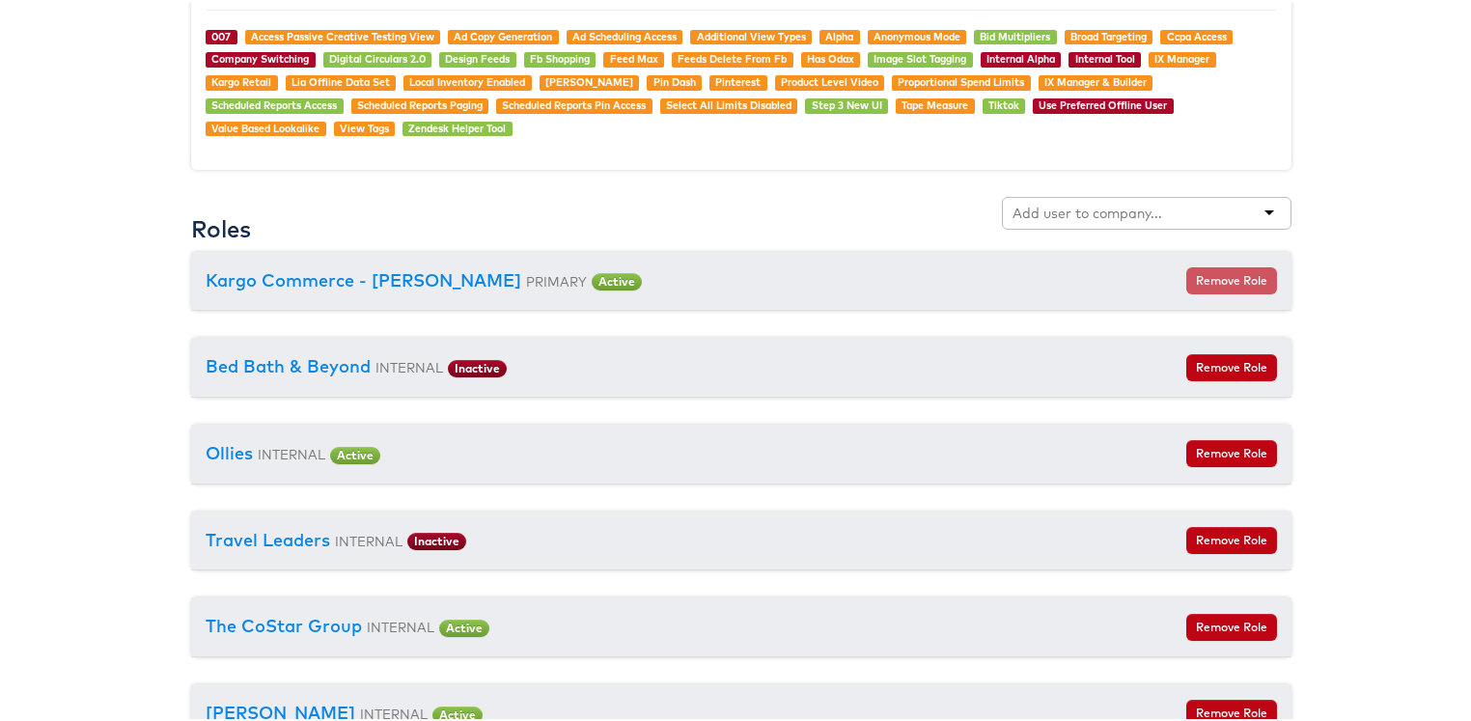
scroll to position [1893, 0]
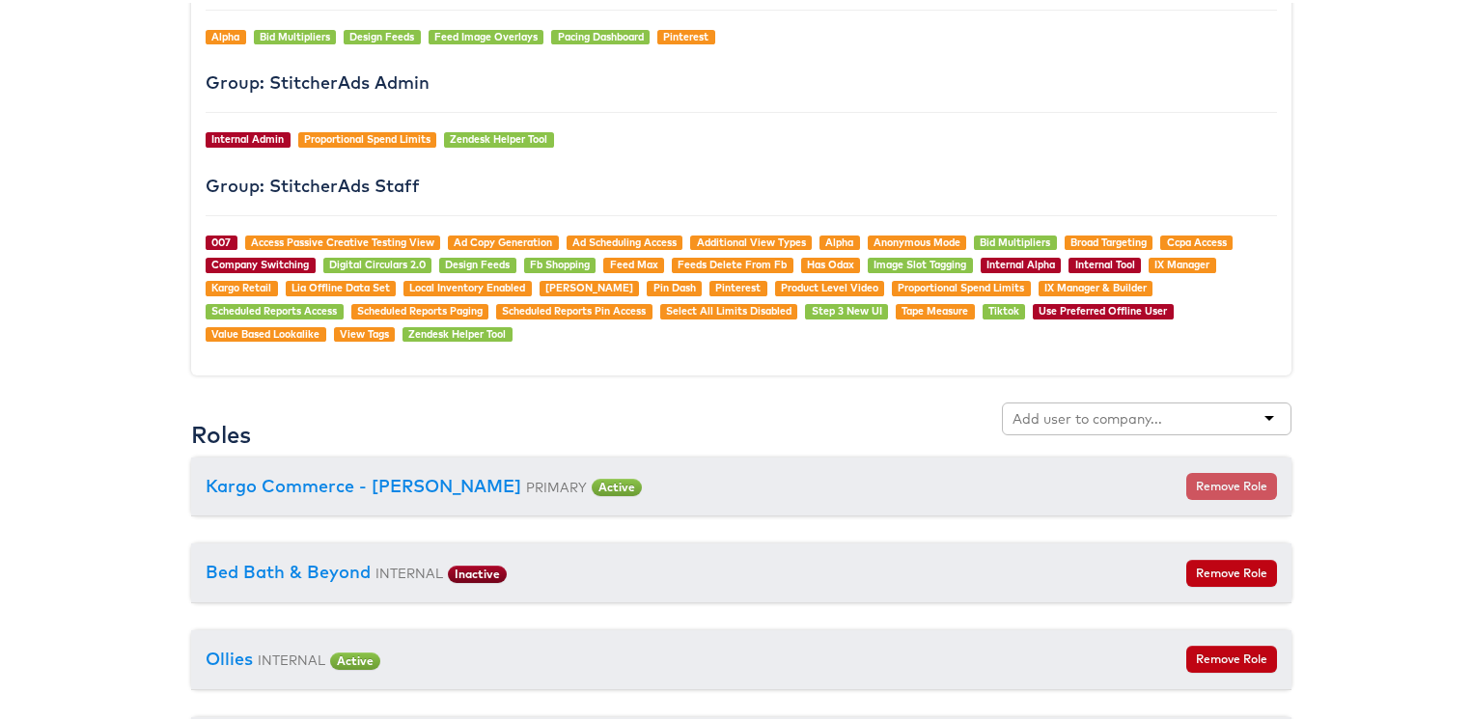
click at [1066, 406] on input "text" at bounding box center [1088, 415] width 152 height 19
type input "dick"
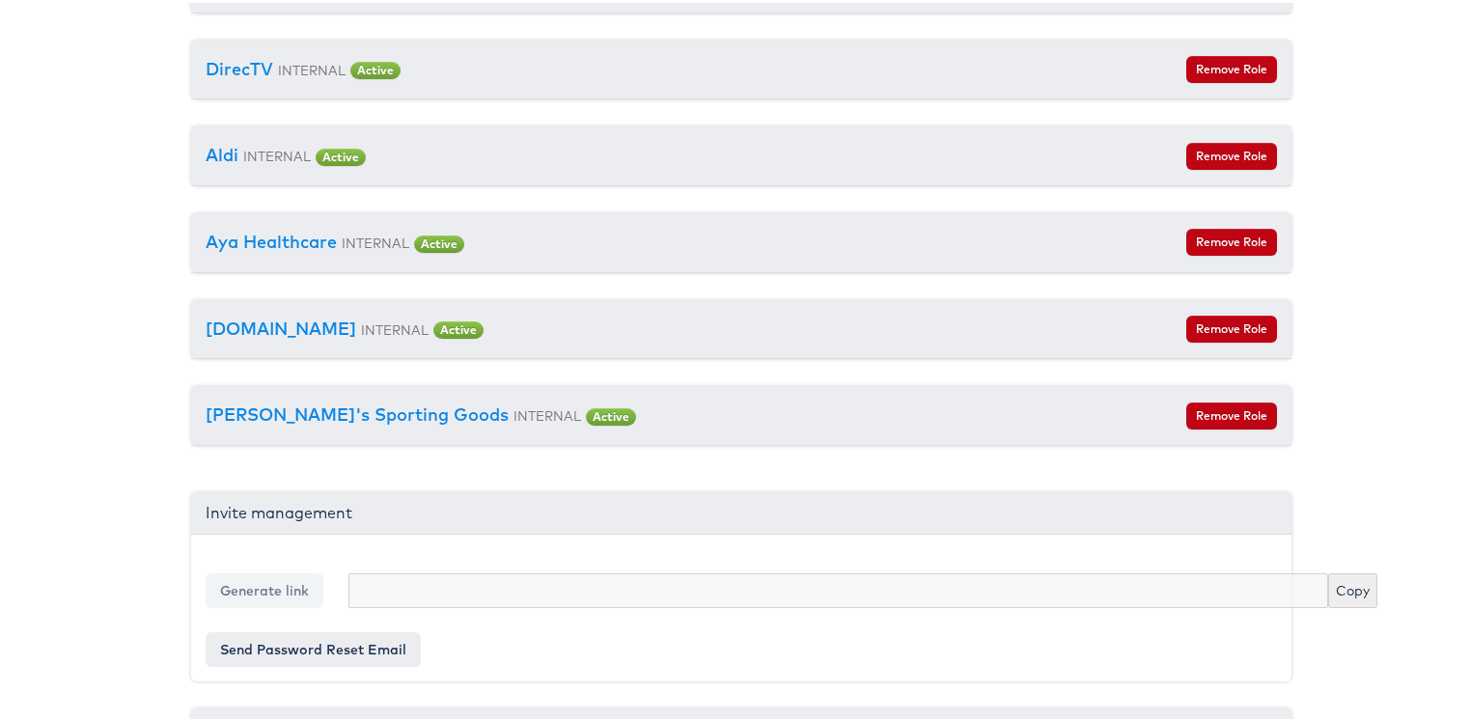
scroll to position [5026, 0]
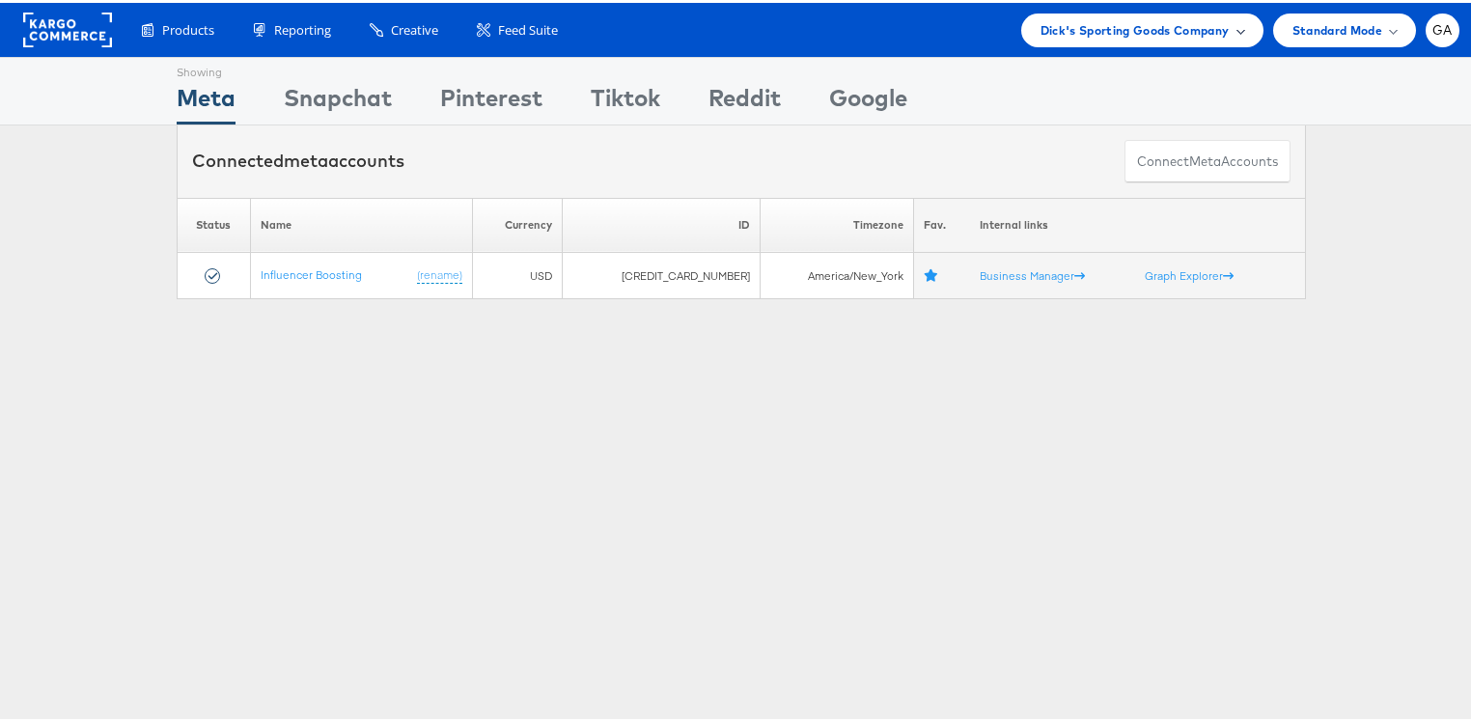
click at [1188, 25] on span "Dick's Sporting Goods Company" at bounding box center [1134, 27] width 189 height 20
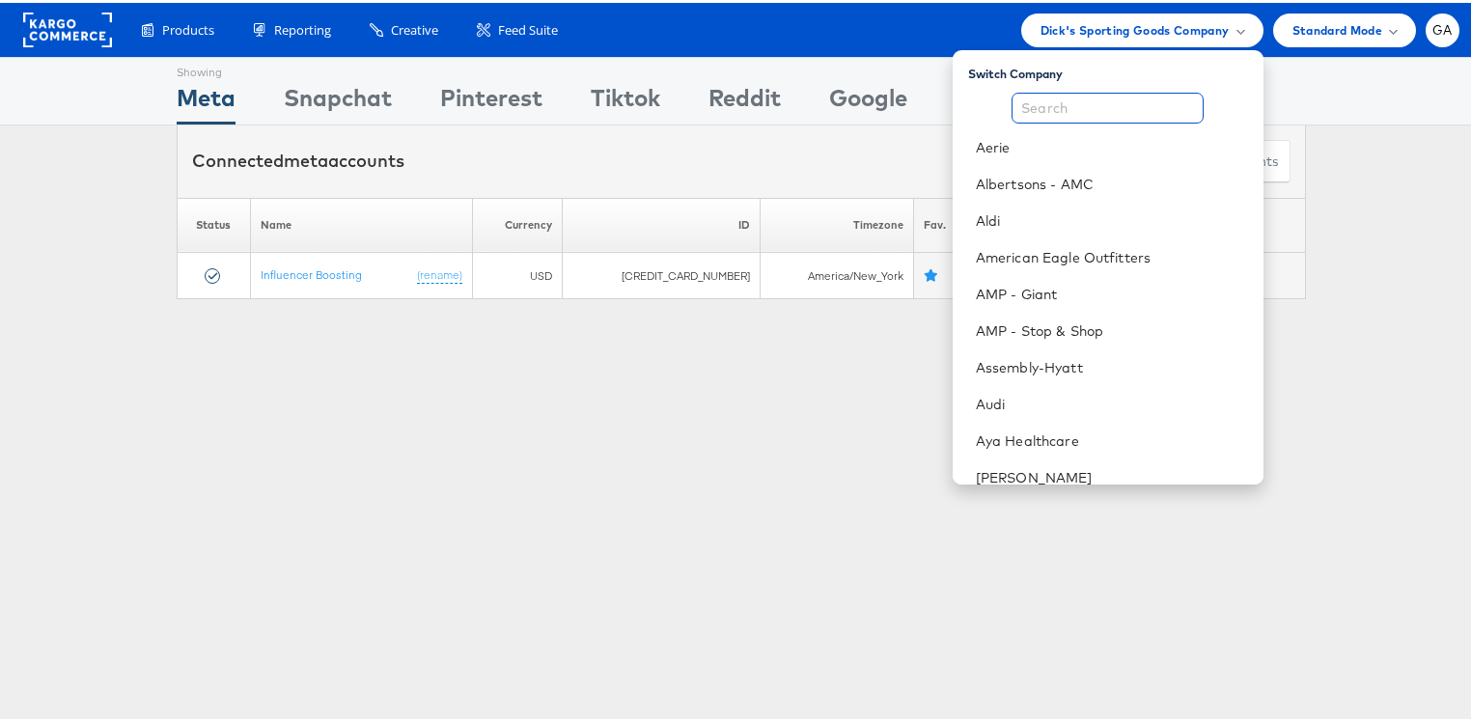
click at [1123, 95] on input "text" at bounding box center [1107, 105] width 192 height 31
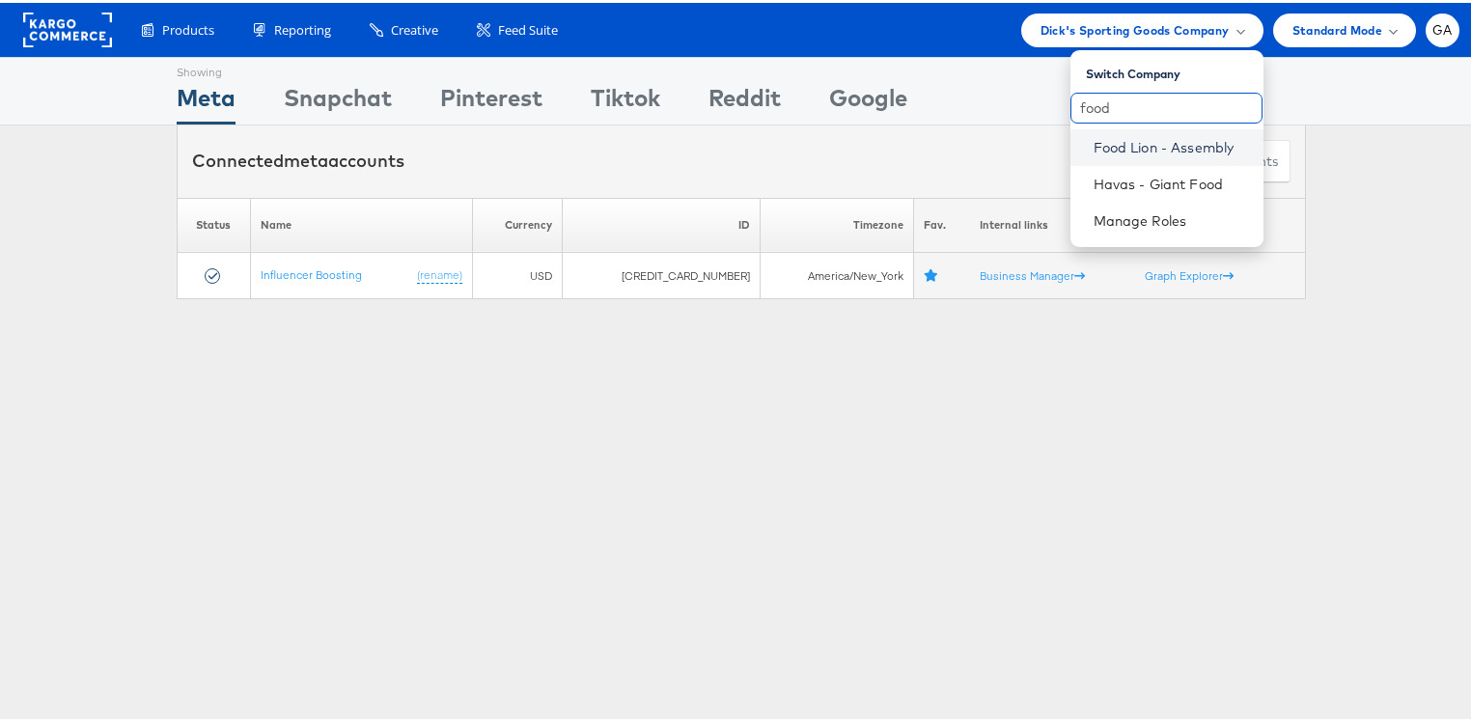
type input "food"
click at [1188, 135] on link "Food Lion - Assembly" at bounding box center [1170, 144] width 154 height 19
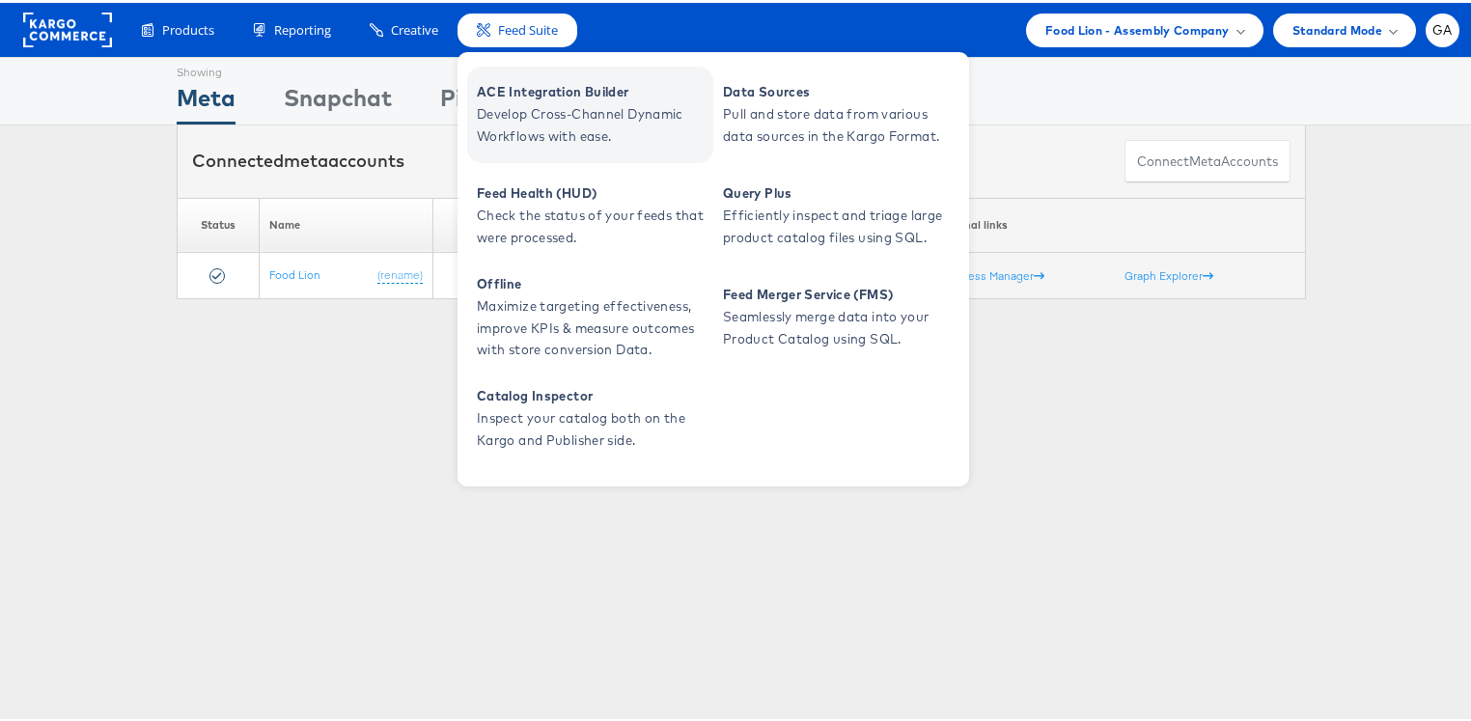
click at [512, 93] on span "ACE Integration Builder" at bounding box center [593, 89] width 232 height 22
